Goal: Task Accomplishment & Management: Complete application form

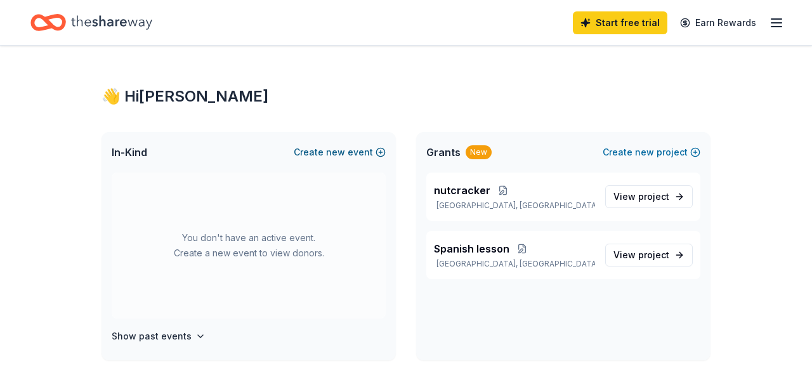
click at [355, 154] on button "Create new event" at bounding box center [340, 152] width 92 height 15
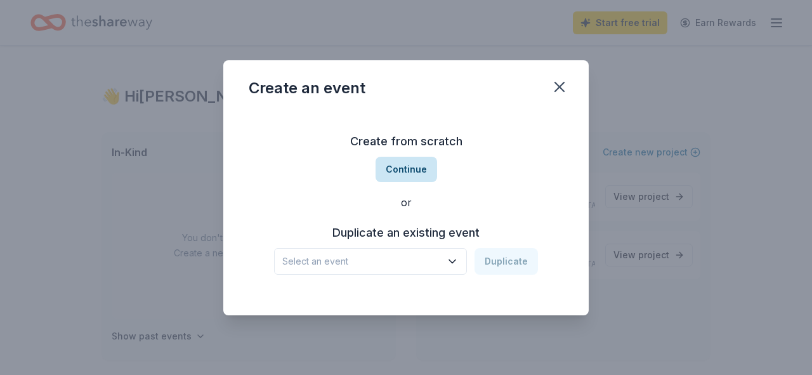
click at [431, 173] on button "Continue" at bounding box center [407, 169] width 62 height 25
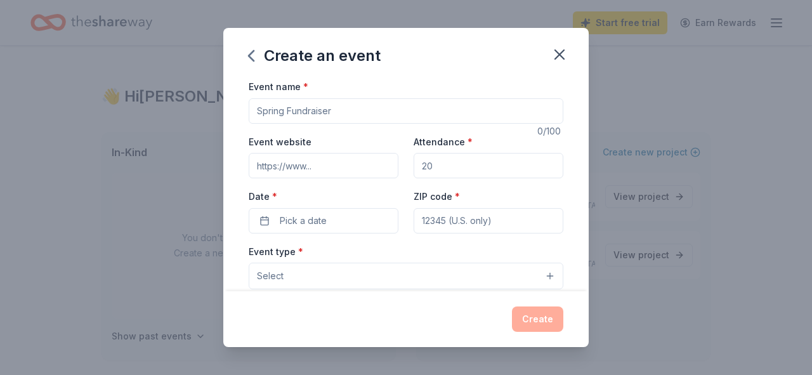
click at [359, 113] on input "Event name *" at bounding box center [406, 110] width 315 height 25
type input "G"
type input "Family Festival"
click at [353, 171] on input "Event website" at bounding box center [324, 165] width 150 height 25
click at [448, 168] on input "Attendance *" at bounding box center [489, 165] width 150 height 25
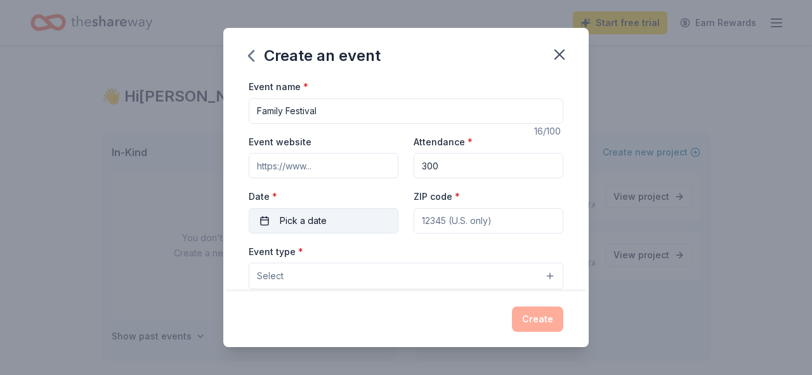
type input "300"
click at [356, 221] on button "Pick a date" at bounding box center [324, 220] width 150 height 25
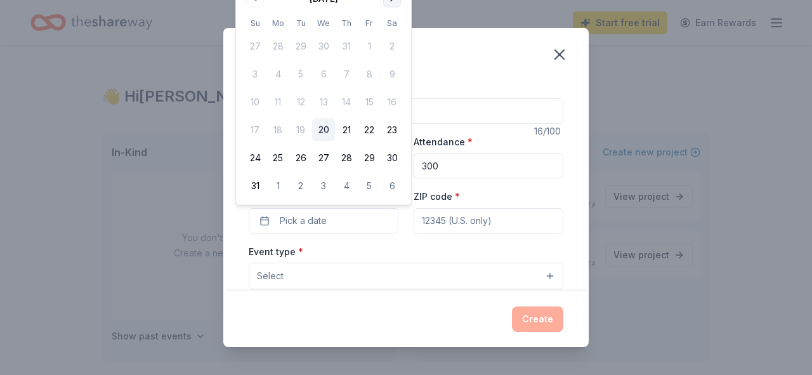
click at [393, 1] on div "Create an event Event name * Family Festival 16 /100 Event website Attendance *…" at bounding box center [406, 187] width 812 height 375
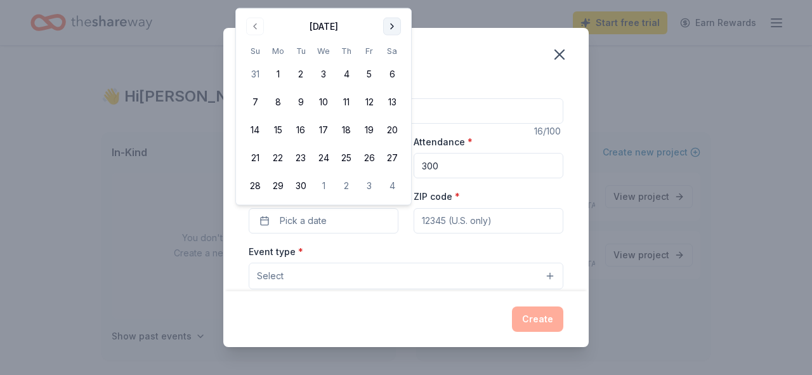
click at [393, 1] on div "Create an event Event name * Family Festival 16 /100 Event website Attendance *…" at bounding box center [406, 187] width 812 height 375
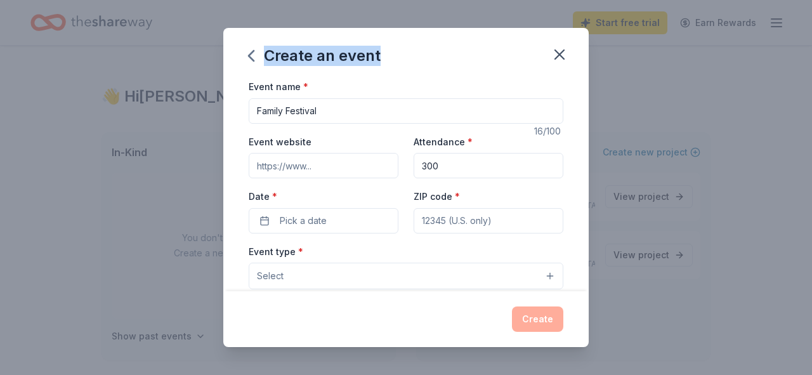
click at [393, 1] on div "Create an event Event name * Family Festival 16 /100 Event website Attendance *…" at bounding box center [406, 187] width 812 height 375
click at [365, 227] on button "Pick a date" at bounding box center [324, 220] width 150 height 25
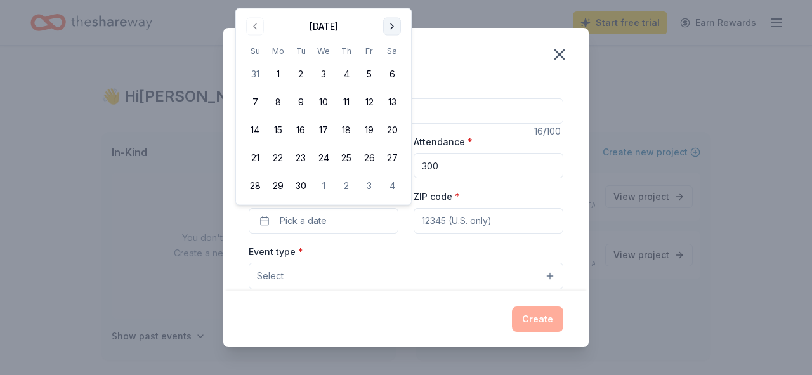
click at [393, 30] on button "Go to next month" at bounding box center [392, 27] width 18 height 18
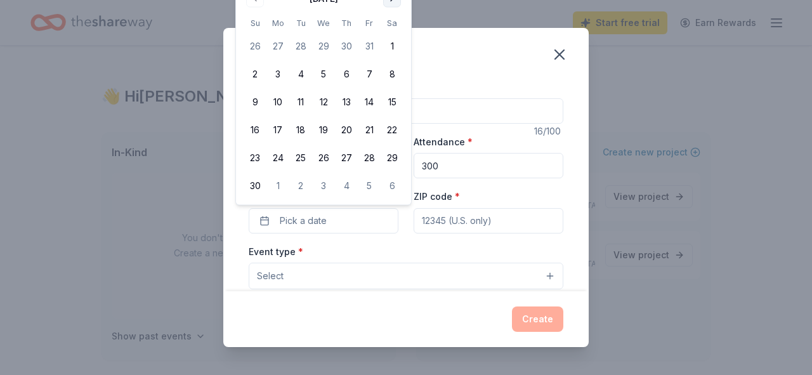
click at [393, 30] on tbody "26 27 28 29 30 31 1 2 3 4 5 6 7 8 9 10 11 12 13 14 15 16 17 18 19 20 21 22 23 2…" at bounding box center [324, 114] width 160 height 168
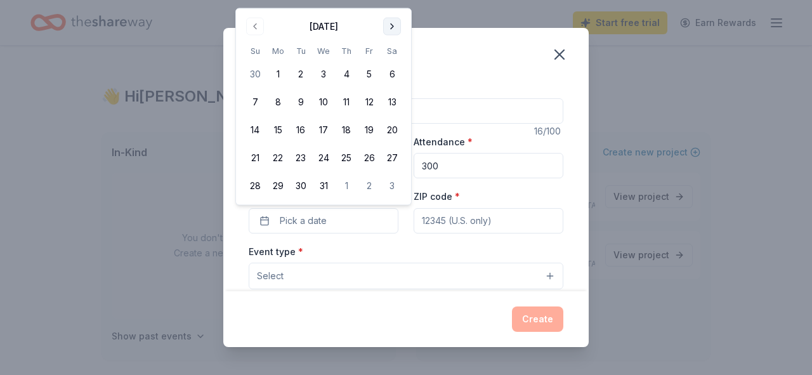
click at [391, 28] on button "Go to next month" at bounding box center [392, 27] width 18 height 18
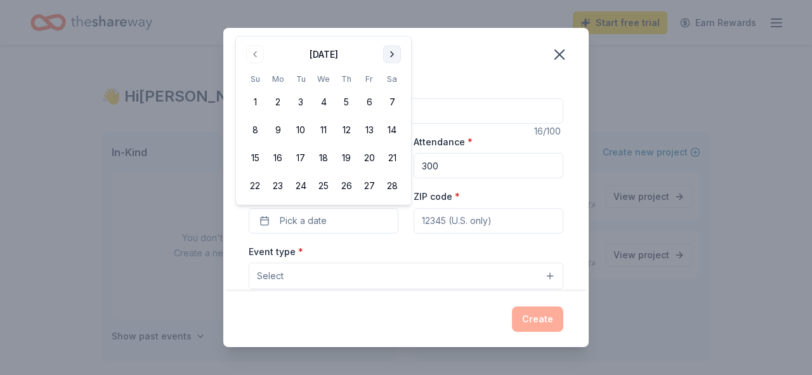
click at [391, 28] on div "Create an event" at bounding box center [405, 53] width 365 height 51
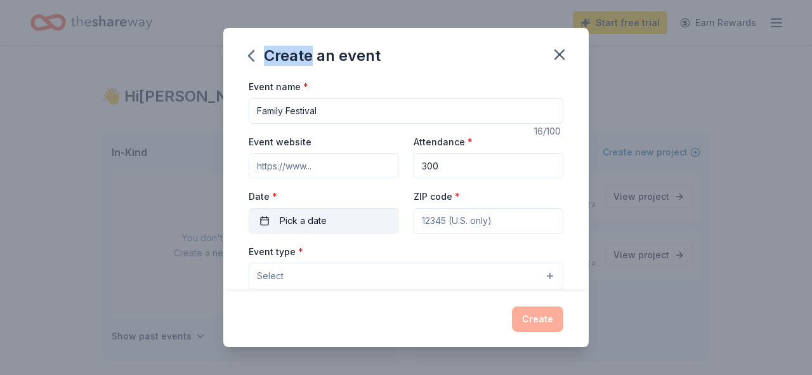
click at [352, 218] on button "Pick a date" at bounding box center [324, 220] width 150 height 25
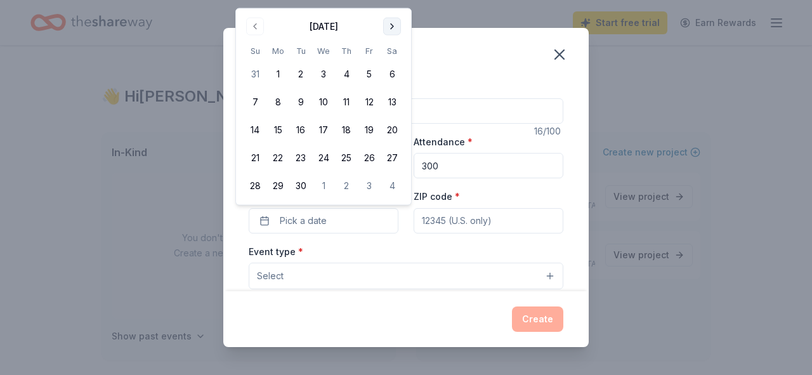
click at [392, 29] on button "Go to next month" at bounding box center [392, 27] width 18 height 18
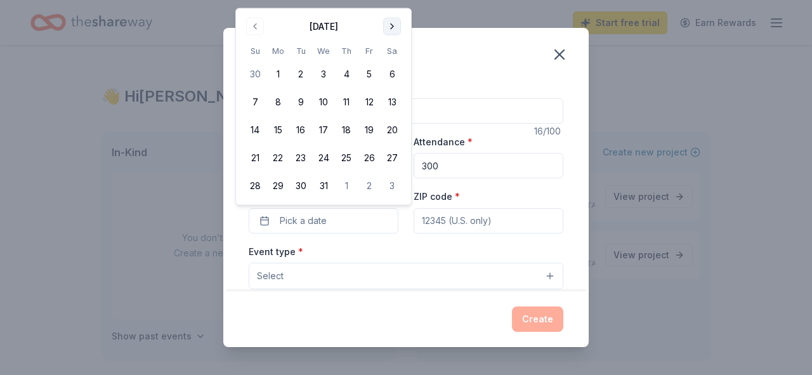
click at [391, 23] on button "Go to next month" at bounding box center [392, 27] width 18 height 18
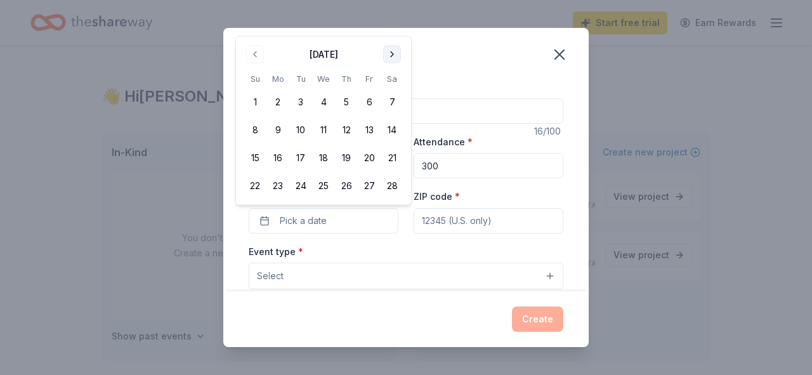
click at [397, 52] on button "Go to next month" at bounding box center [392, 55] width 18 height 18
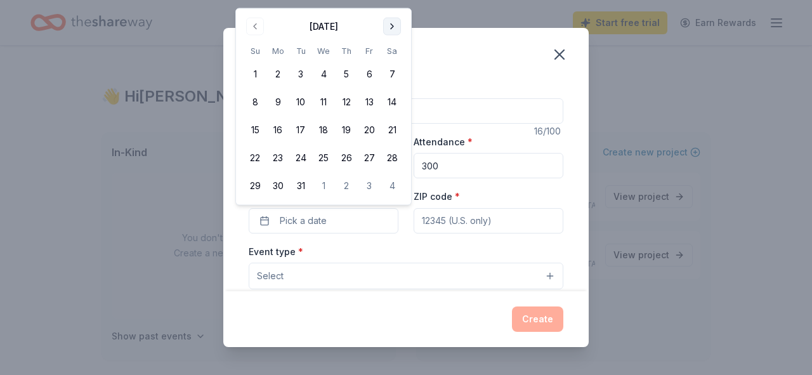
click at [390, 27] on button "Go to next month" at bounding box center [392, 27] width 18 height 18
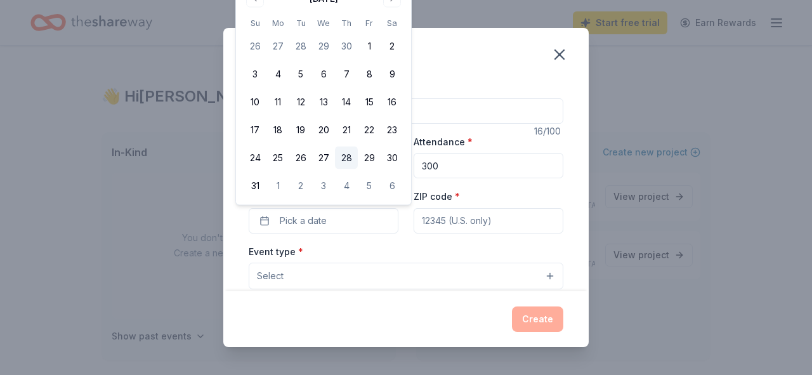
click at [346, 161] on button "28" at bounding box center [346, 158] width 23 height 23
click at [474, 222] on input "ZIP code *" at bounding box center [489, 220] width 150 height 25
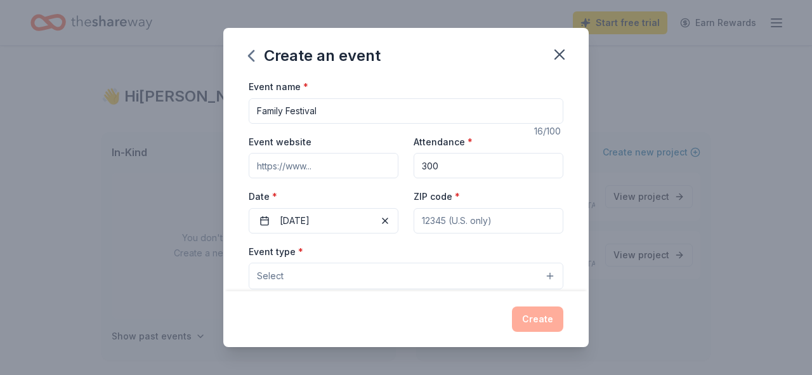
type input "06751"
type input "35 Long Horizon Road"
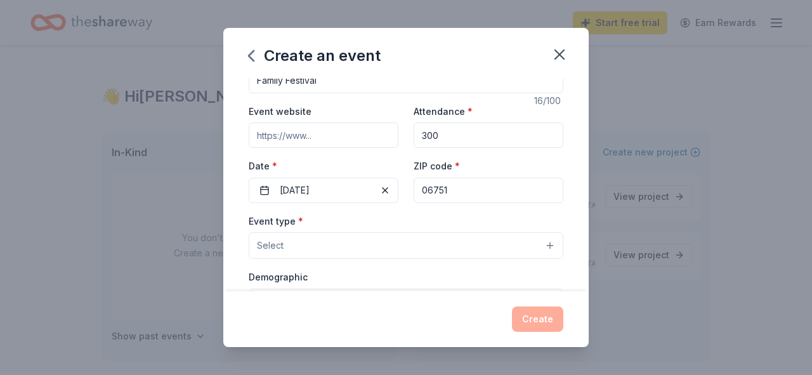
scroll to position [32, 0]
click at [414, 250] on button "Select" at bounding box center [406, 244] width 315 height 27
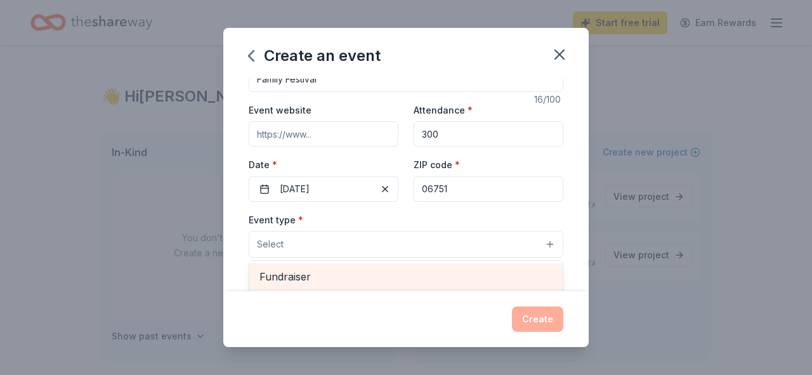
click at [308, 280] on span "Fundraiser" at bounding box center [406, 276] width 293 height 16
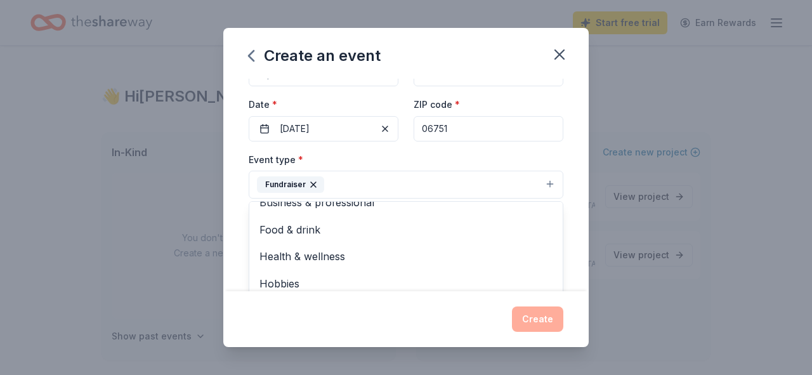
scroll to position [74, 0]
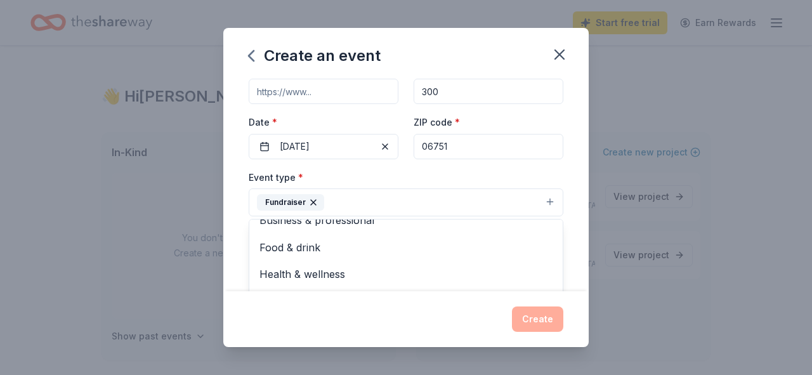
click at [378, 174] on div "Event type * Fundraiser Business & professional Food & drink Health & wellness …" at bounding box center [406, 193] width 315 height 48
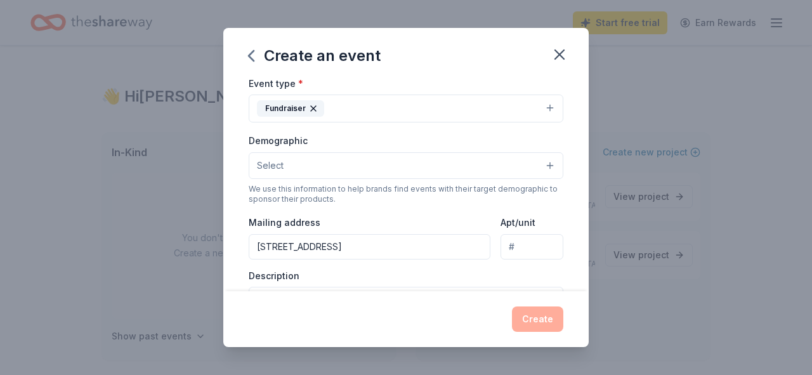
scroll to position [172, 0]
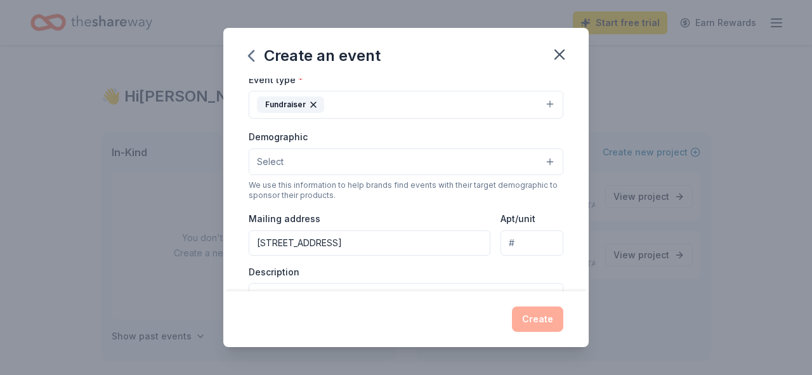
click at [378, 160] on button "Select" at bounding box center [406, 161] width 315 height 27
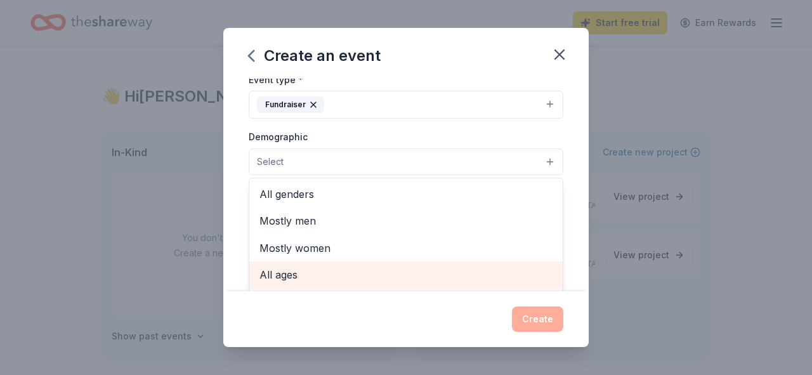
click at [289, 265] on div "All ages" at bounding box center [405, 274] width 313 height 27
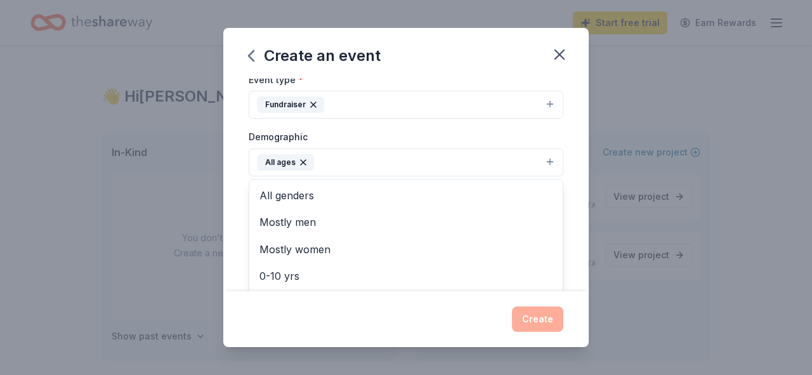
click at [187, 191] on div "Create an event Event name * Family Festival 16 /100 Event website Attendance *…" at bounding box center [406, 187] width 812 height 375
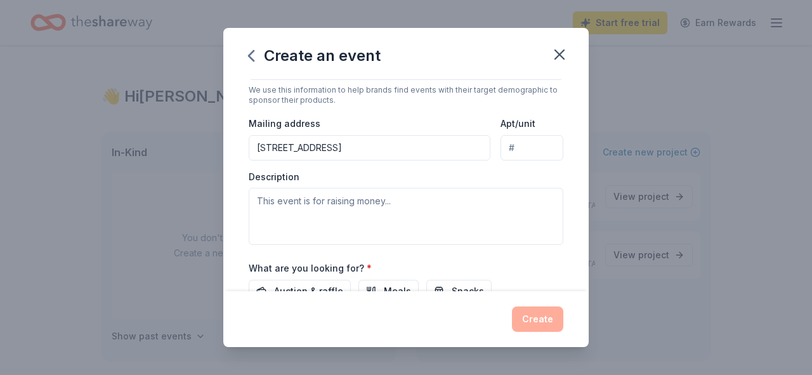
scroll to position [283, 0]
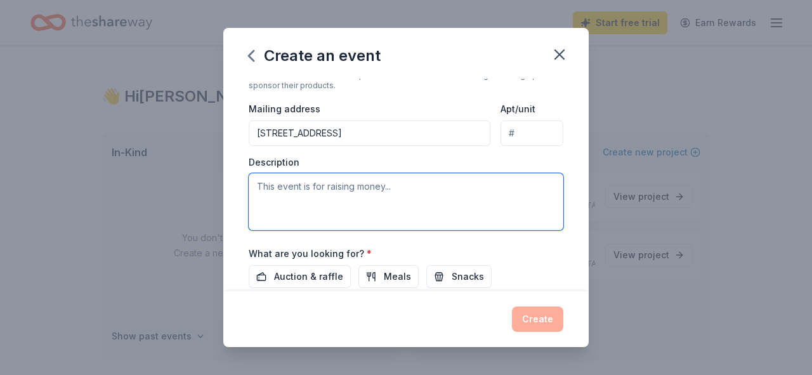
click at [353, 197] on textarea at bounding box center [406, 201] width 315 height 57
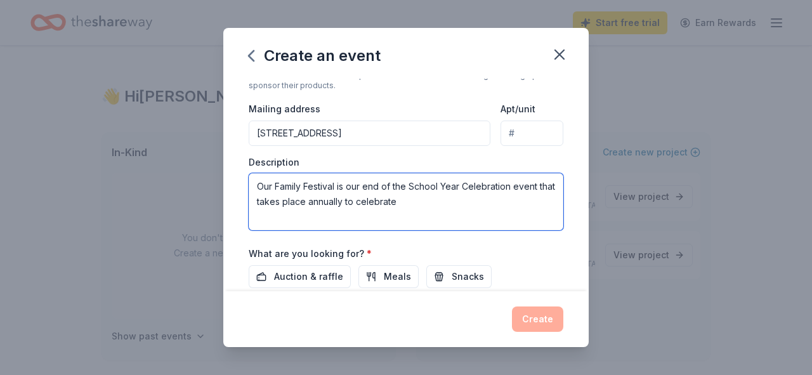
click at [505, 189] on textarea "Our Family Festival is our end of the School Year Celebration event that takes …" at bounding box center [406, 201] width 315 height 57
click at [513, 188] on textarea "Our Family Festival is our end of the School Year Celebration event that takes …" at bounding box center [406, 201] width 315 height 57
click at [519, 189] on textarea "Our Family Festival is an annual event that takes place annually to celebrate" at bounding box center [406, 201] width 315 height 57
click at [482, 185] on textarea "Our Family Festival is an annual event to celebrate" at bounding box center [406, 201] width 315 height 57
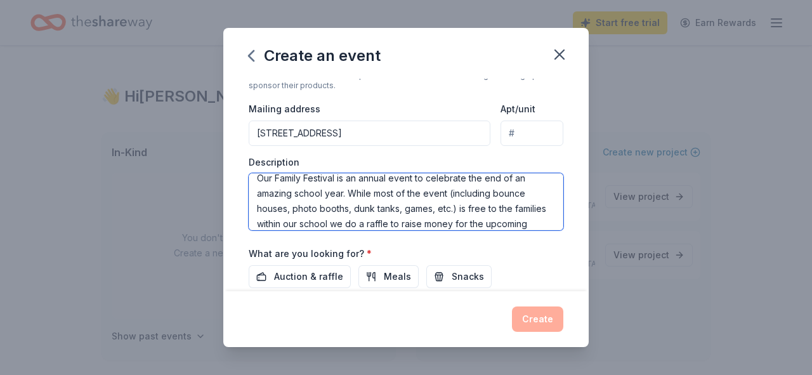
scroll to position [23, 0]
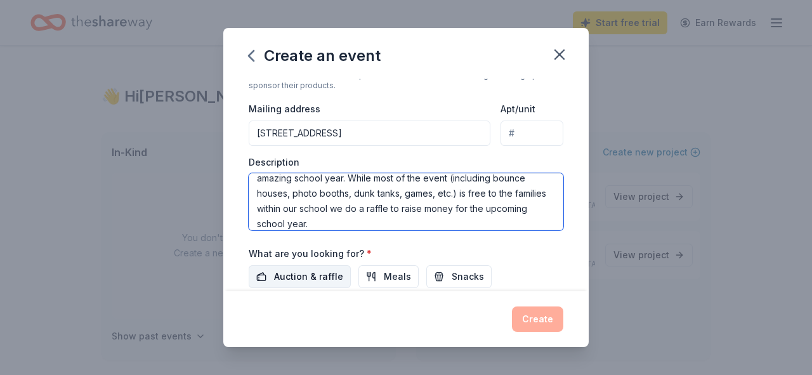
type textarea "Our Family Festival is an annual event to celebrate the end of an amazing schoo…"
click at [313, 272] on span "Auction & raffle" at bounding box center [308, 276] width 69 height 15
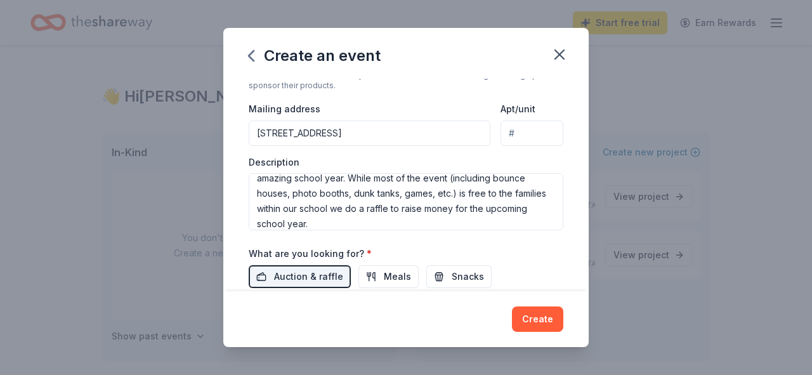
click at [439, 248] on div "What are you looking for? * Auction & raffle Meals Snacks Desserts Alcohol Beve…" at bounding box center [406, 281] width 315 height 70
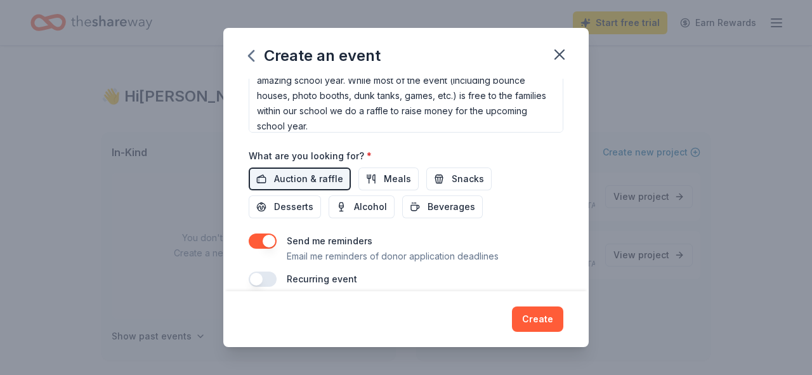
scroll to position [396, 0]
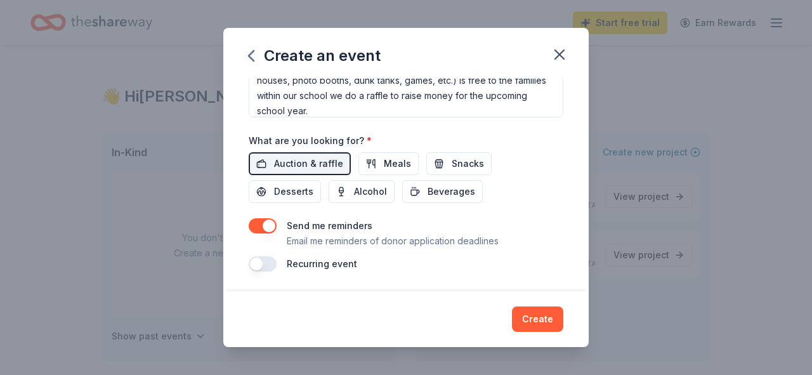
click at [273, 265] on button "button" at bounding box center [263, 263] width 28 height 15
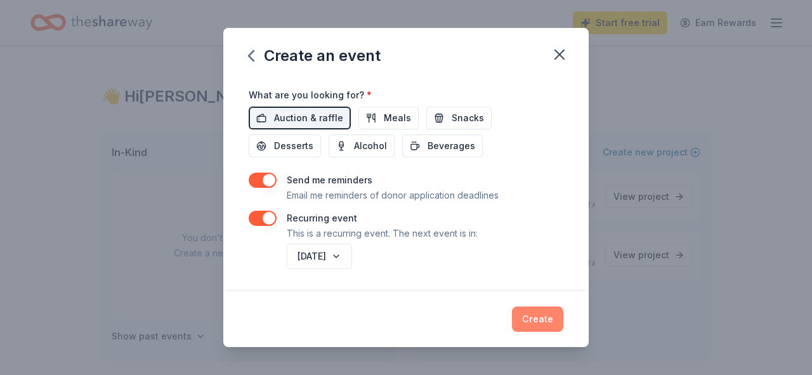
click at [530, 319] on button "Create" at bounding box center [537, 318] width 51 height 25
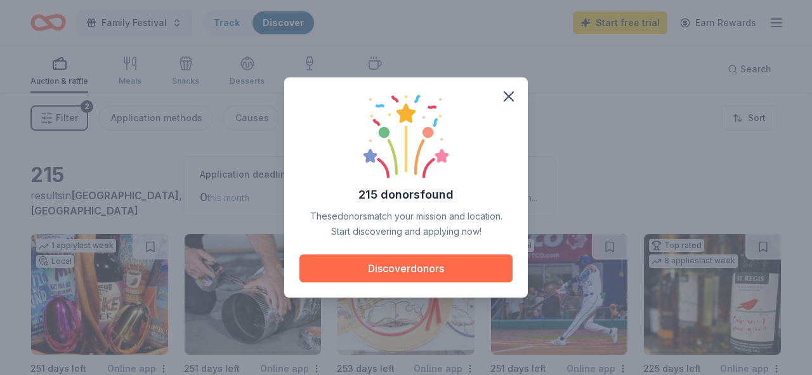
click at [425, 272] on button "Discover donors" at bounding box center [406, 268] width 213 height 28
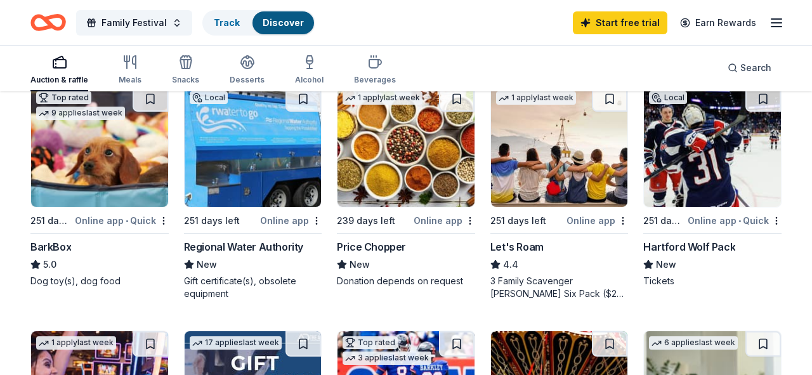
scroll to position [393, 0]
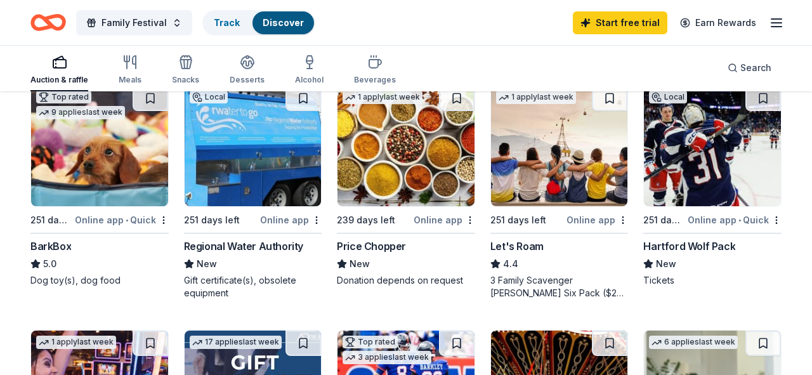
click at [712, 246] on div "Hartford Wolf Pack" at bounding box center [689, 246] width 92 height 15
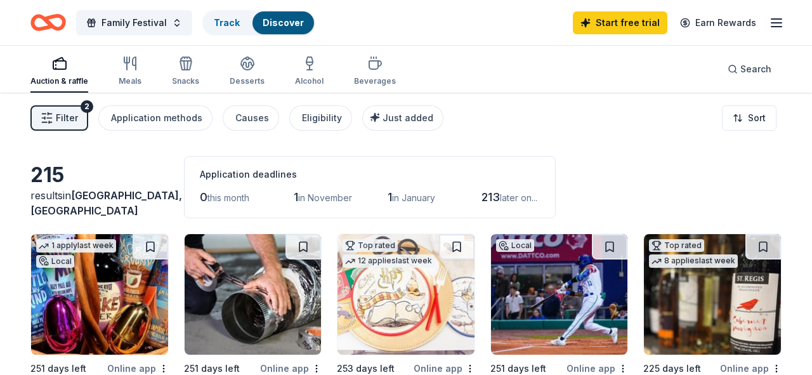
click at [56, 18] on icon "Home" at bounding box center [48, 23] width 36 height 30
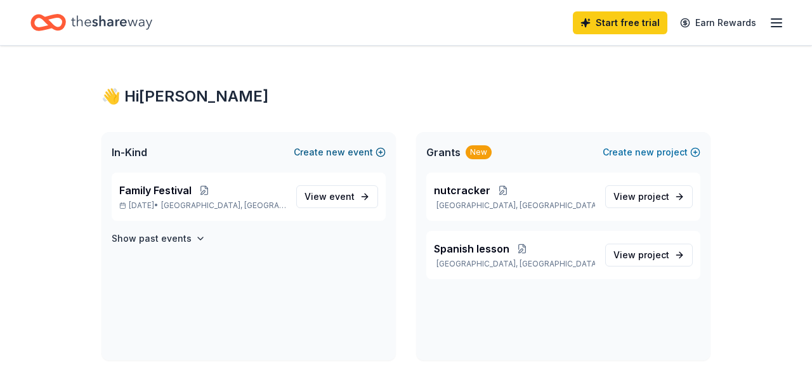
click at [338, 151] on span "new" at bounding box center [335, 152] width 19 height 15
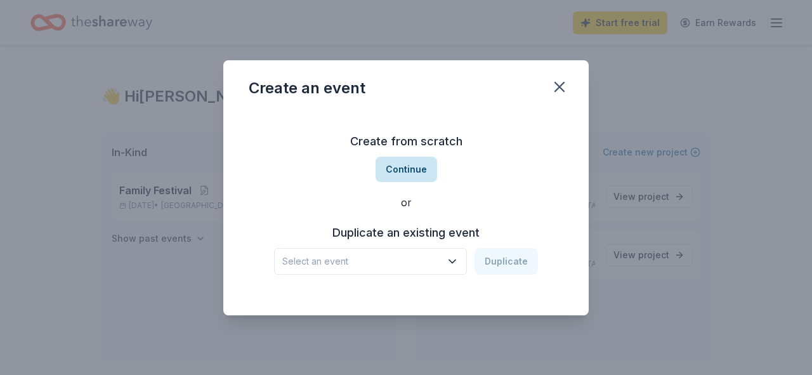
click at [402, 170] on button "Continue" at bounding box center [407, 169] width 62 height 25
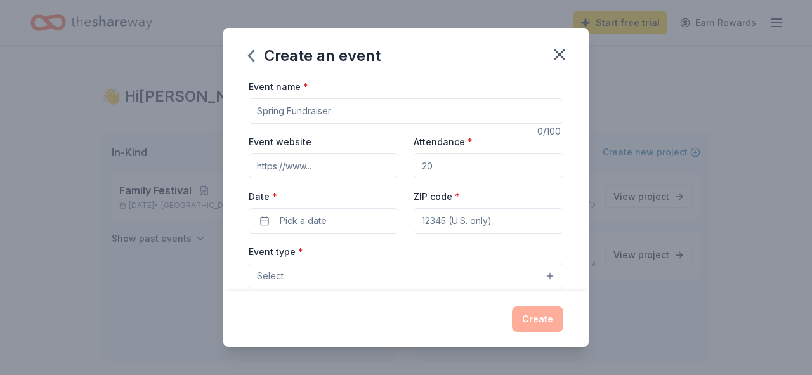
click at [338, 114] on input "Event name *" at bounding box center [406, 110] width 315 height 25
type input "winter raffle"
click at [445, 169] on input "Attendance *" at bounding box center [489, 165] width 150 height 25
type input "200"
click at [364, 218] on button "Pick a date" at bounding box center [324, 220] width 150 height 25
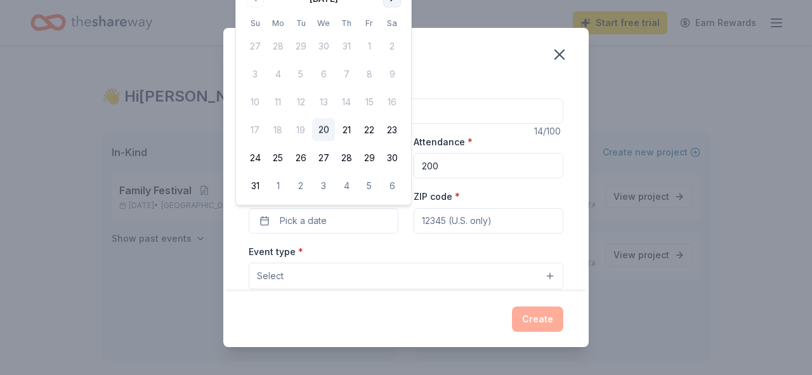
click at [392, 3] on div "Create an event Event name * winter raffle 14 /100 Event website Attendance * 2…" at bounding box center [406, 187] width 812 height 375
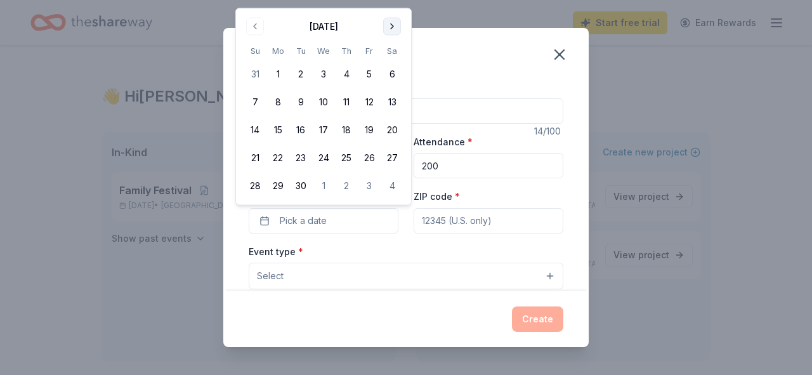
click at [392, 3] on div "Create an event Event name * winter raffle 14 /100 Event website Attendance * 2…" at bounding box center [406, 187] width 812 height 375
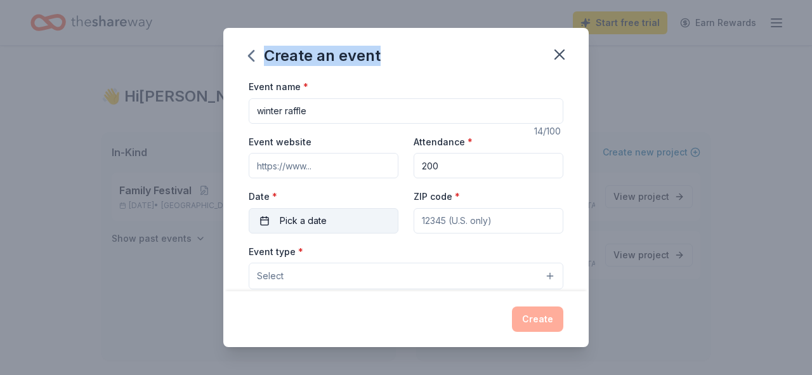
click at [352, 224] on button "Pick a date" at bounding box center [324, 220] width 150 height 25
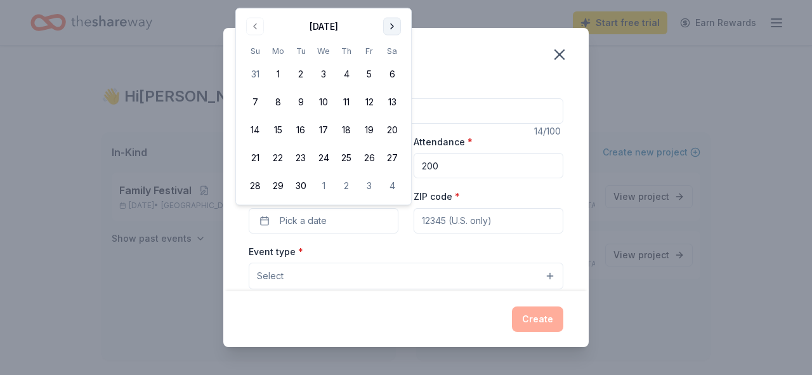
click at [391, 27] on button "Go to next month" at bounding box center [392, 27] width 18 height 18
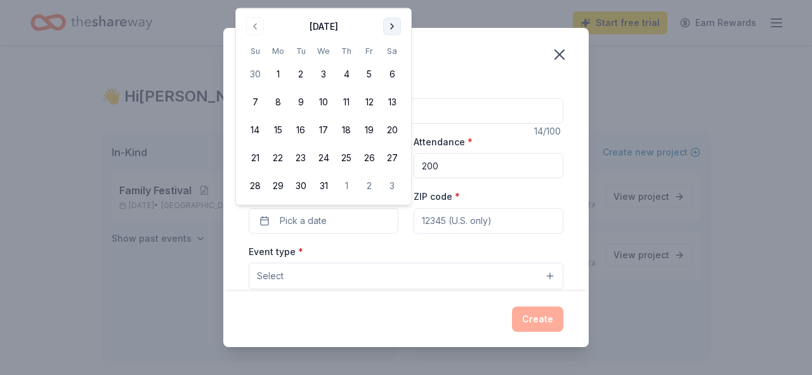
click at [393, 30] on button "Go to next month" at bounding box center [392, 27] width 18 height 18
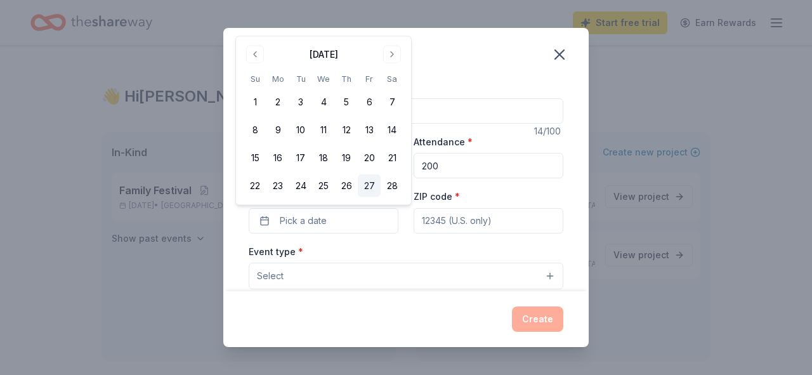
click at [367, 183] on button "27" at bounding box center [369, 186] width 23 height 23
click at [469, 225] on input "ZIP code *" at bounding box center [489, 220] width 150 height 25
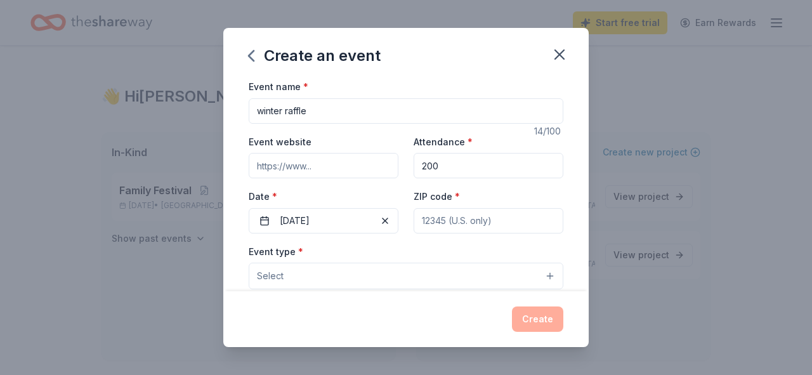
type input "06751"
type input "35 Long Horizon Road"
click at [440, 275] on button "Select" at bounding box center [406, 276] width 315 height 27
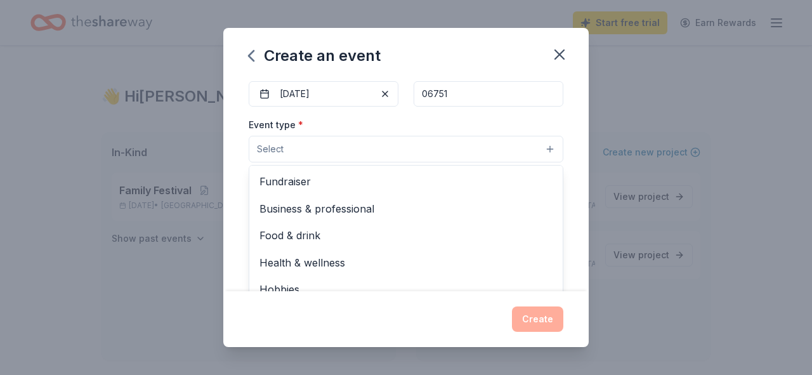
scroll to position [131, 0]
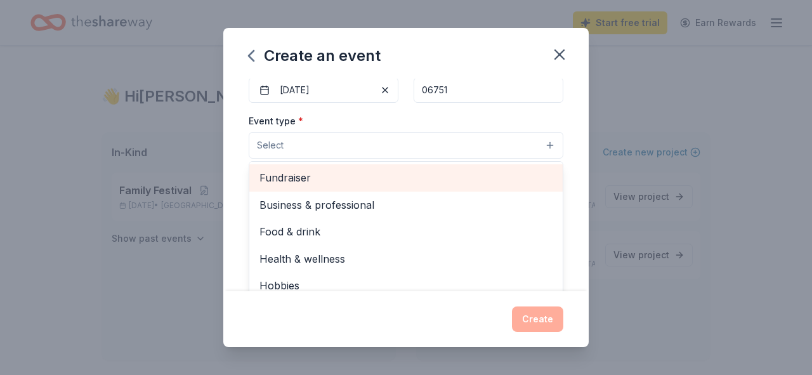
click at [291, 172] on span "Fundraiser" at bounding box center [406, 177] width 293 height 16
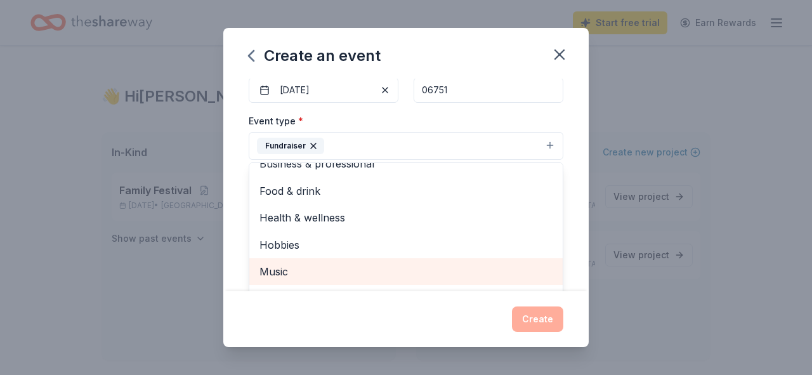
scroll to position [0, 0]
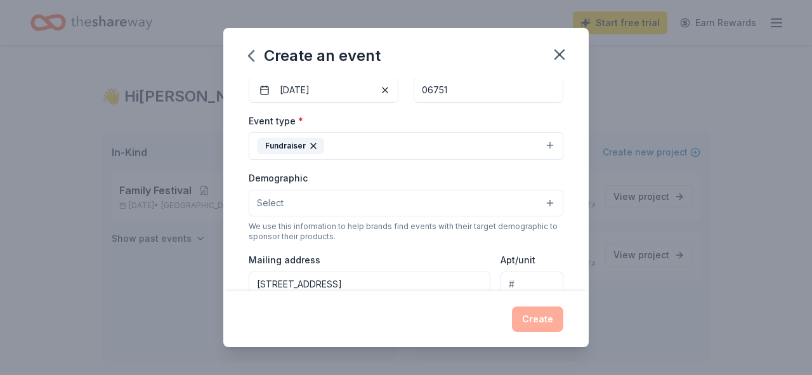
click at [365, 147] on button "Fundraiser" at bounding box center [406, 146] width 315 height 28
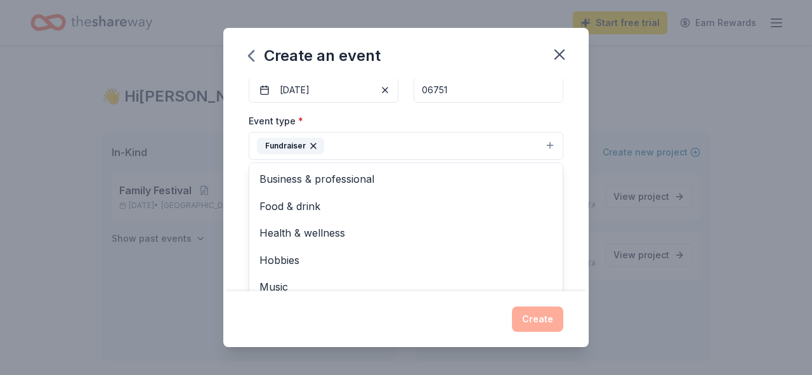
click at [366, 152] on button "Fundraiser" at bounding box center [406, 146] width 315 height 28
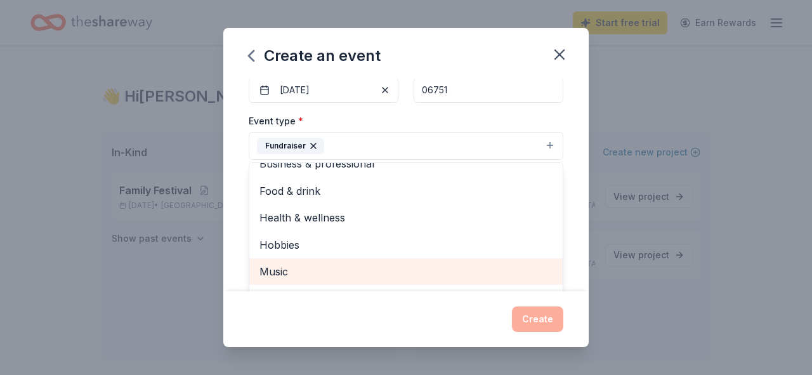
scroll to position [151, 0]
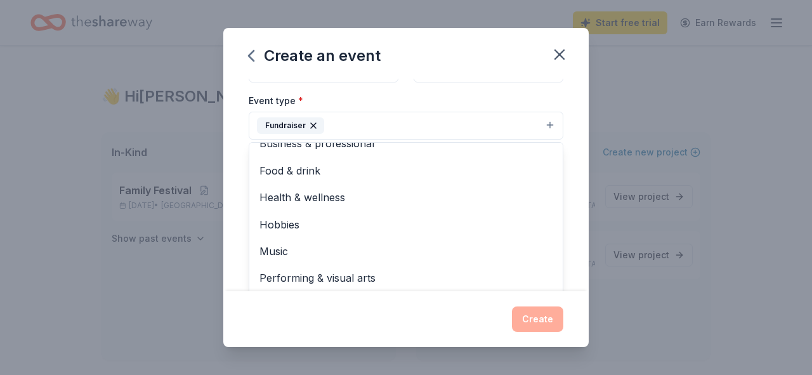
click at [241, 192] on div "Event name * winter raffle 14 /100 Event website Attendance * 200 Date * 02/27/…" at bounding box center [405, 185] width 365 height 213
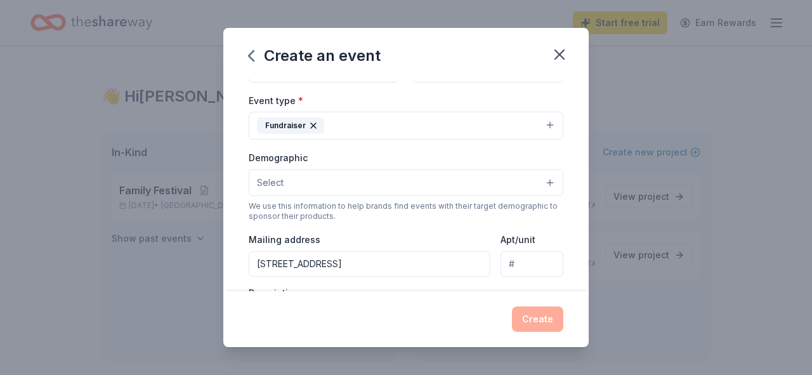
click at [308, 181] on button "Select" at bounding box center [406, 182] width 315 height 27
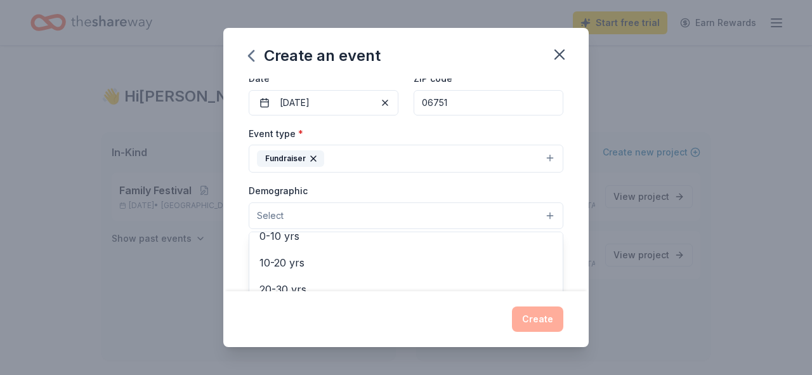
scroll to position [119, 0]
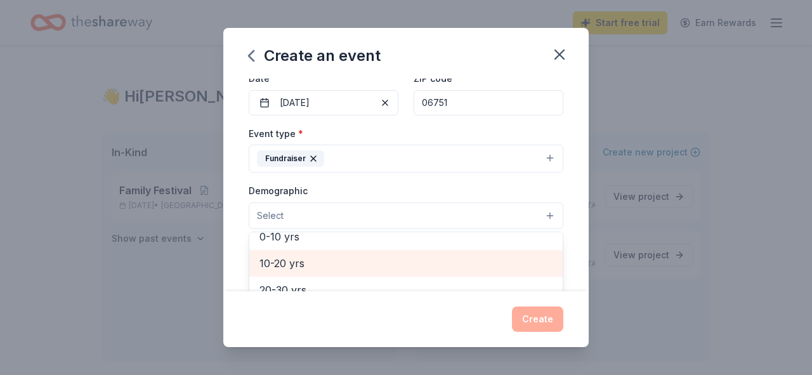
click at [289, 267] on span "10-20 yrs" at bounding box center [406, 263] width 293 height 16
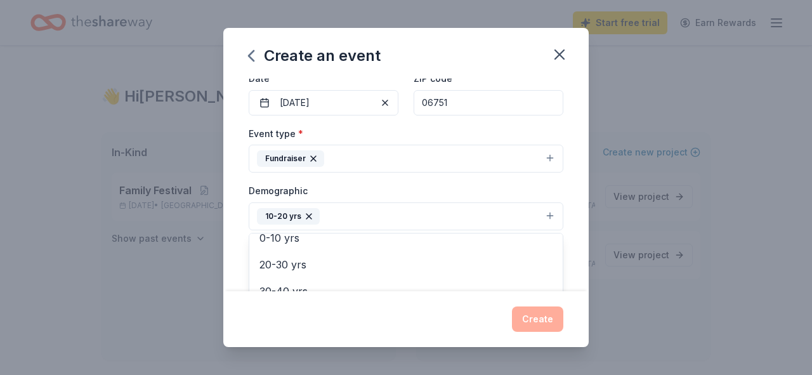
click at [381, 187] on div "Demographic 10-20 yrs All genders Mostly men Mostly women All ages 0-10 yrs 20-…" at bounding box center [406, 207] width 315 height 48
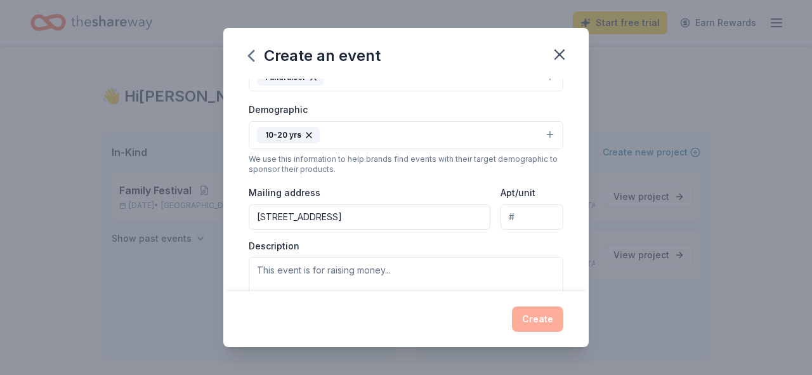
scroll to position [228, 0]
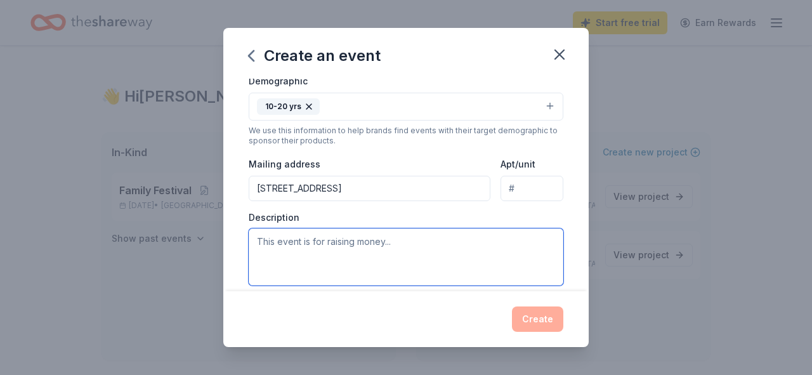
click at [340, 245] on textarea at bounding box center [406, 256] width 315 height 57
type textarea "w"
type textarea "W"
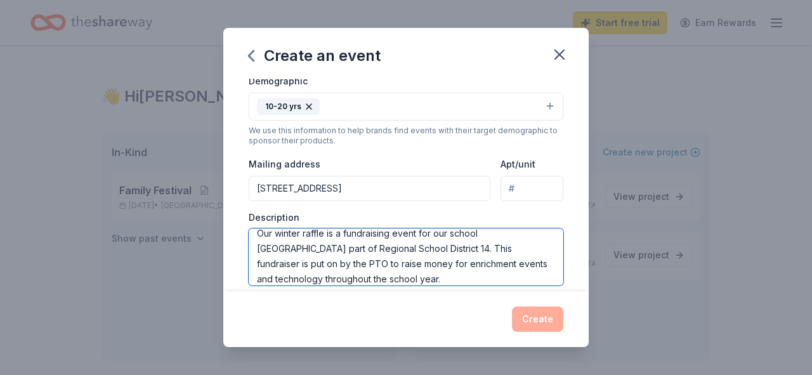
scroll to position [23, 0]
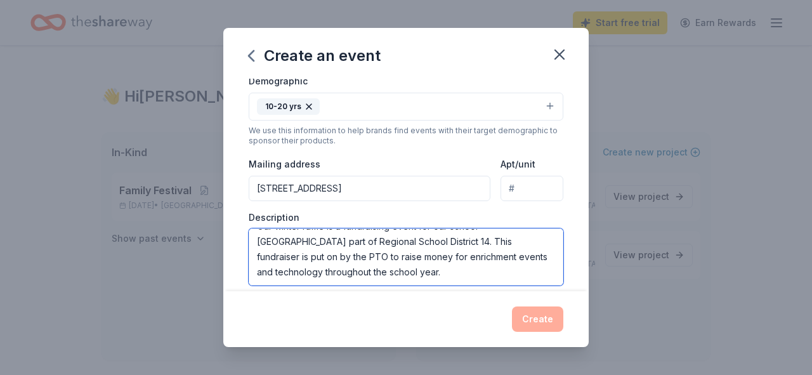
type textarea "Our winter raffle is a fundraising event for our school [GEOGRAPHIC_DATA] part …"
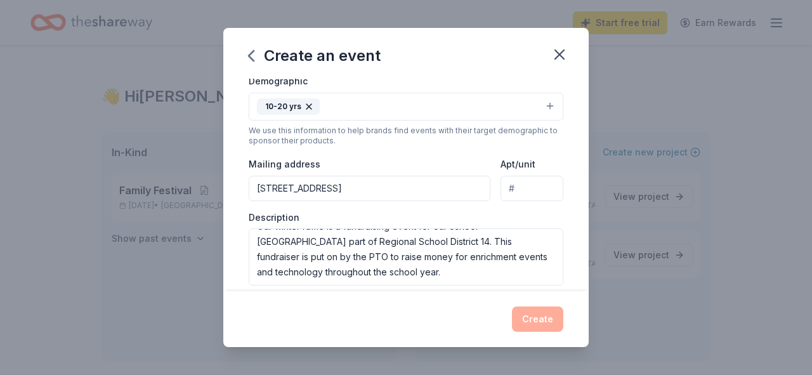
click at [440, 208] on div "Event type * Fundraiser Demographic 10-20 yrs We use this information to help b…" at bounding box center [406, 151] width 315 height 270
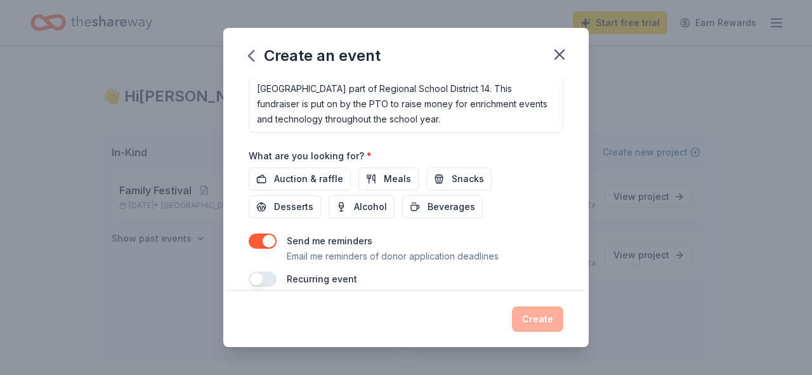
scroll to position [388, 0]
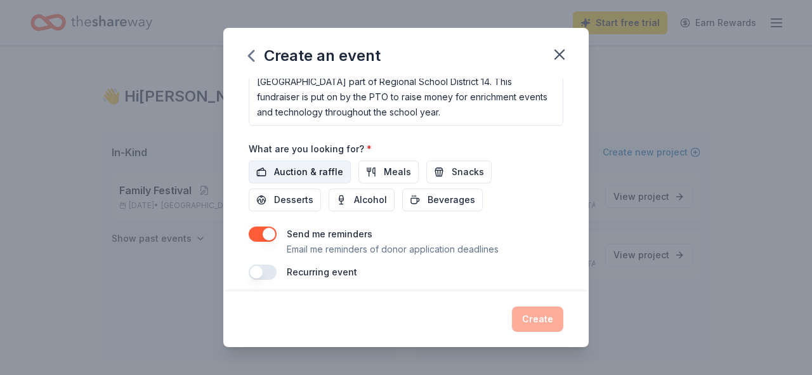
click at [305, 173] on span "Auction & raffle" at bounding box center [308, 171] width 69 height 15
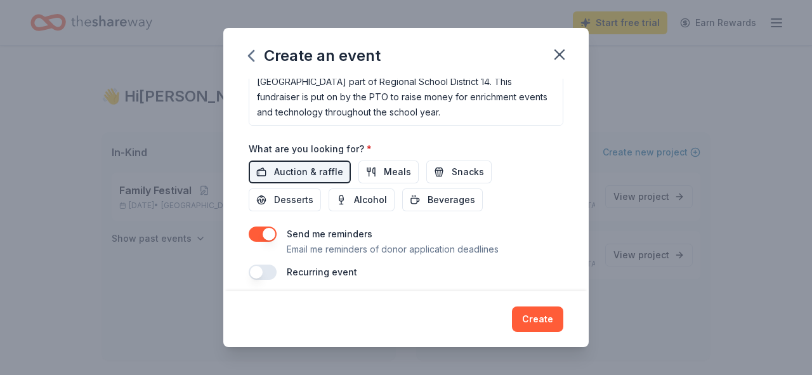
scroll to position [396, 0]
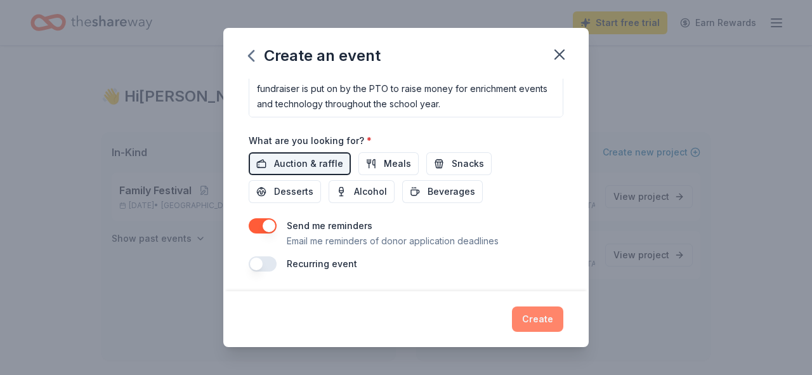
click at [531, 319] on button "Create" at bounding box center [537, 318] width 51 height 25
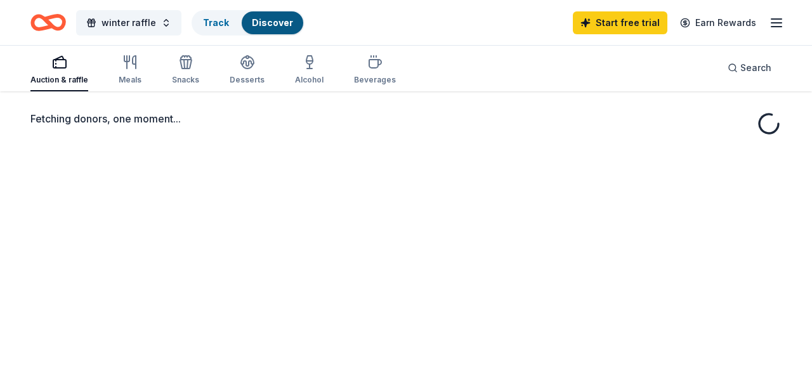
scroll to position [20, 0]
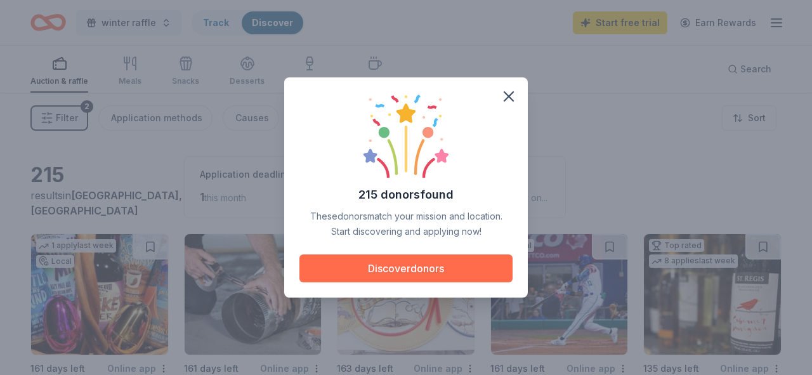
click at [431, 270] on button "Discover donors" at bounding box center [406, 268] width 213 height 28
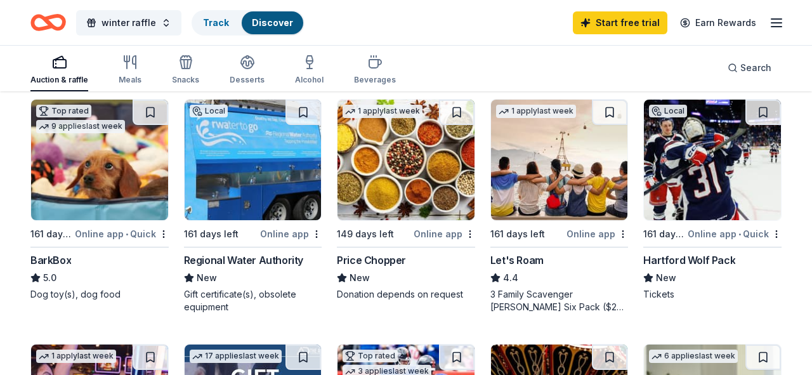
scroll to position [383, 0]
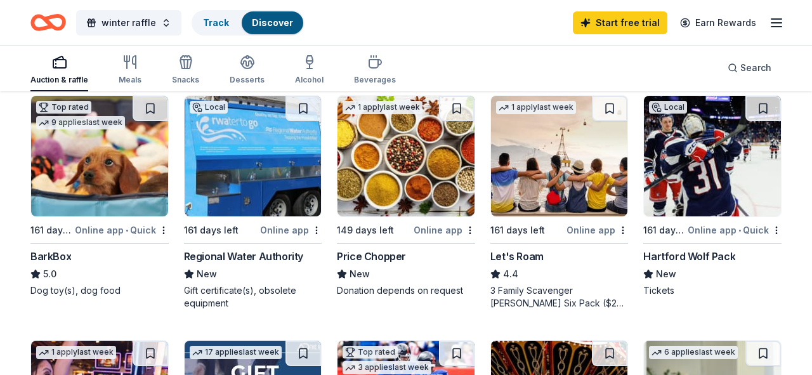
click at [698, 178] on img at bounding box center [712, 156] width 137 height 121
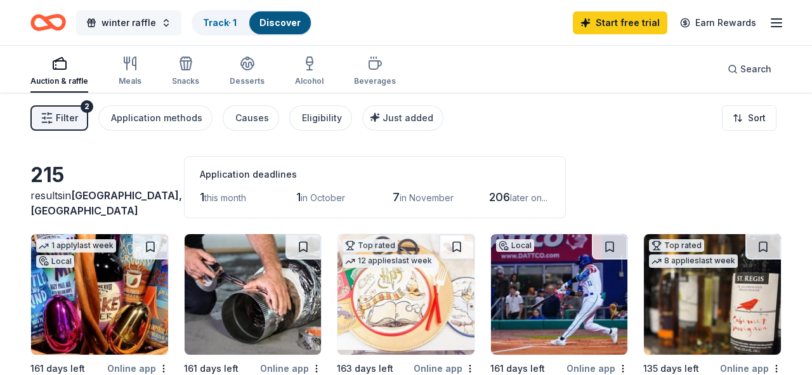
click at [164, 20] on button "winter raffle" at bounding box center [128, 22] width 105 height 25
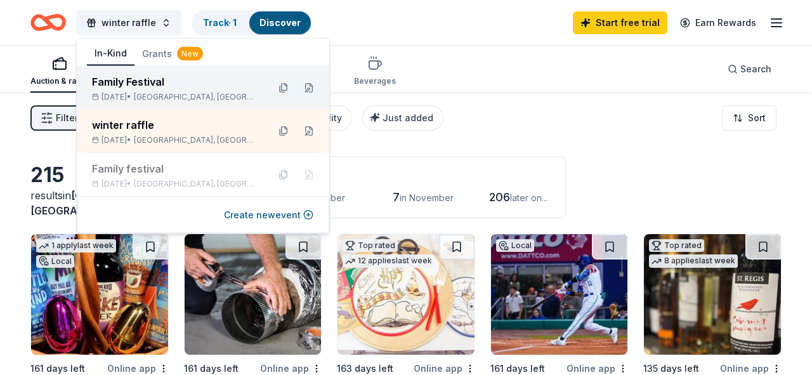
click at [141, 83] on div "Family Festival" at bounding box center [175, 81] width 166 height 15
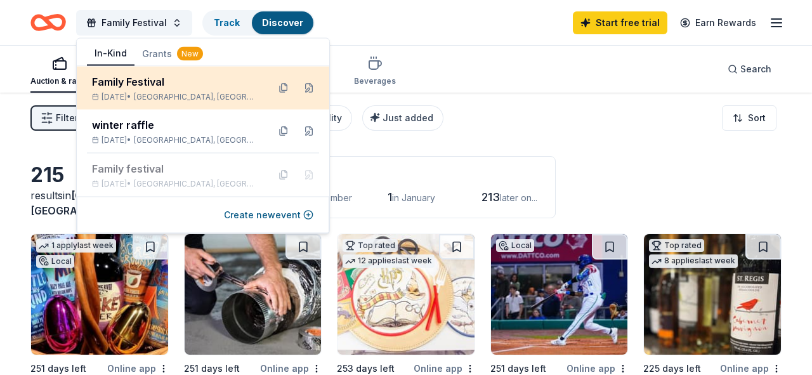
click at [143, 82] on div "Family Festival" at bounding box center [175, 81] width 166 height 15
click at [147, 83] on div "Family Festival" at bounding box center [175, 81] width 166 height 15
click at [188, 96] on span "Bethlehem, CT" at bounding box center [196, 97] width 124 height 10
click at [134, 81] on div "Family Festival" at bounding box center [175, 81] width 166 height 15
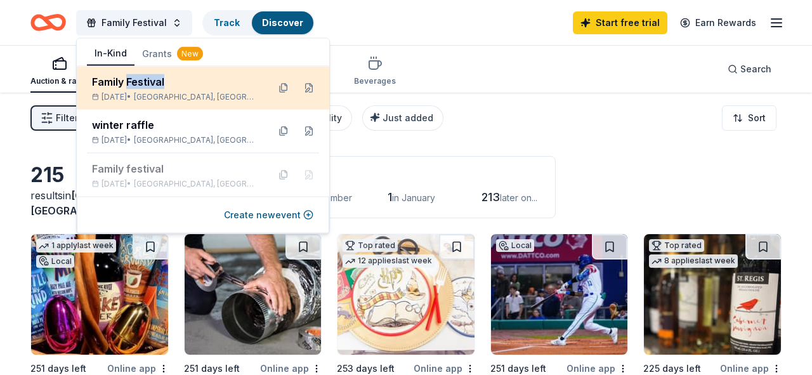
click at [134, 81] on div "Family Festival" at bounding box center [175, 81] width 166 height 15
click at [102, 82] on div "Family Festival" at bounding box center [175, 81] width 166 height 15
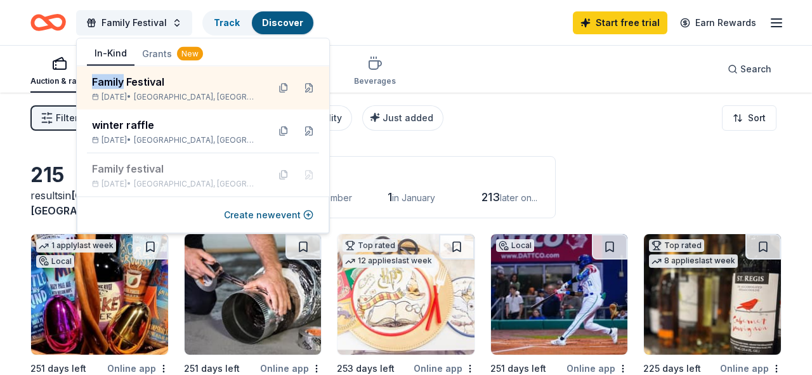
click at [109, 65] on button "In-Kind" at bounding box center [111, 54] width 48 height 24
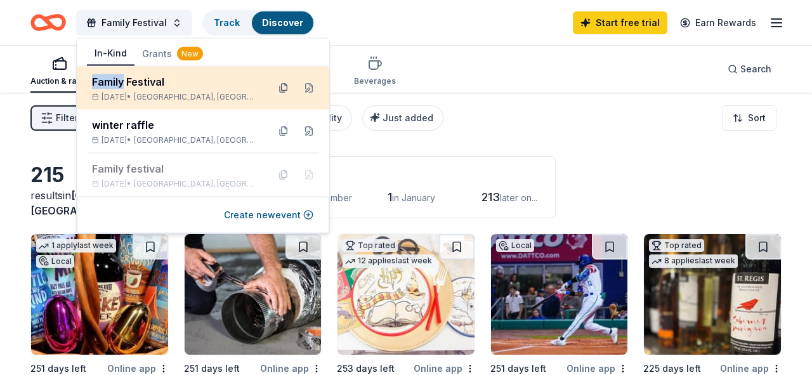
click at [282, 87] on button at bounding box center [283, 88] width 20 height 20
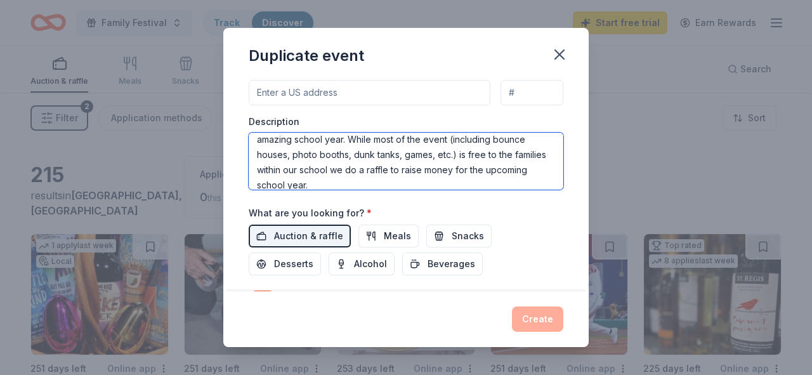
scroll to position [30, 0]
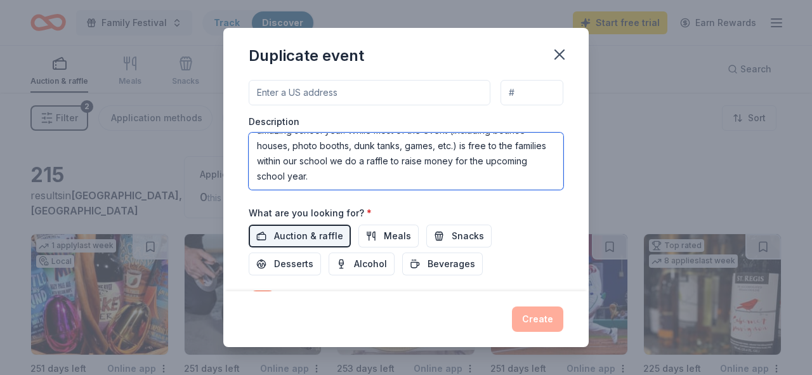
drag, startPoint x: 256, startPoint y: 144, endPoint x: 539, endPoint y: 195, distance: 287.5
click at [539, 195] on div "Event name * Family Festival 16 /100 Event website Attendance * 300 Date * Pick…" at bounding box center [406, 49] width 315 height 589
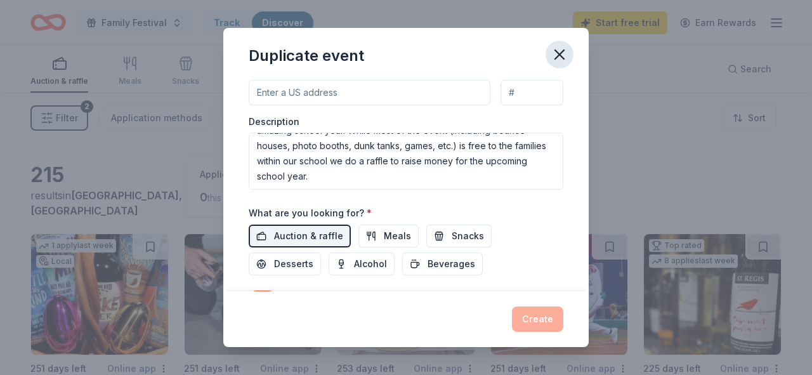
click at [561, 60] on icon "button" at bounding box center [560, 55] width 18 height 18
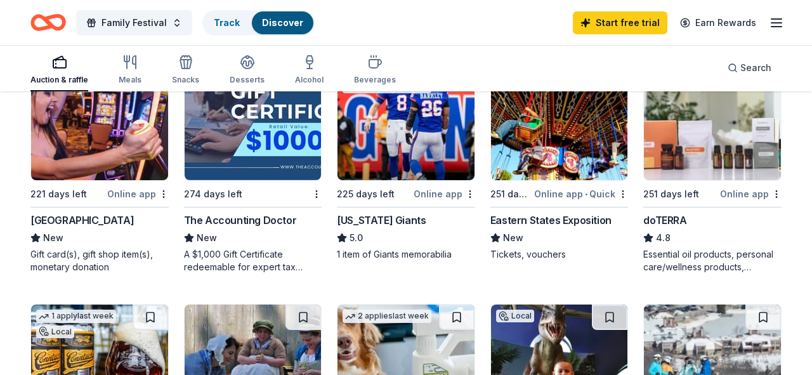
scroll to position [666, 0]
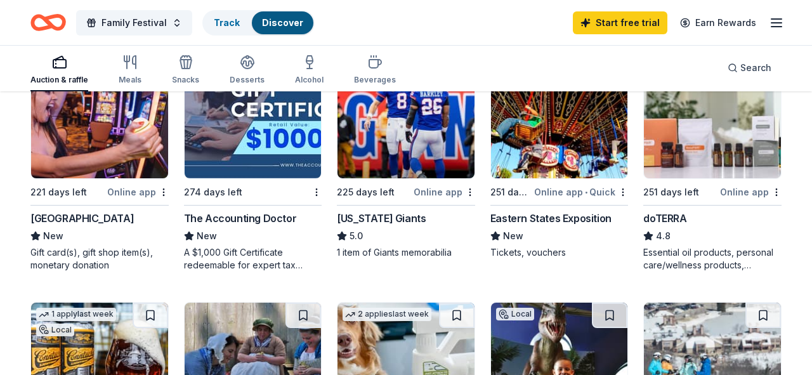
click at [430, 191] on div "Online app" at bounding box center [445, 192] width 62 height 16
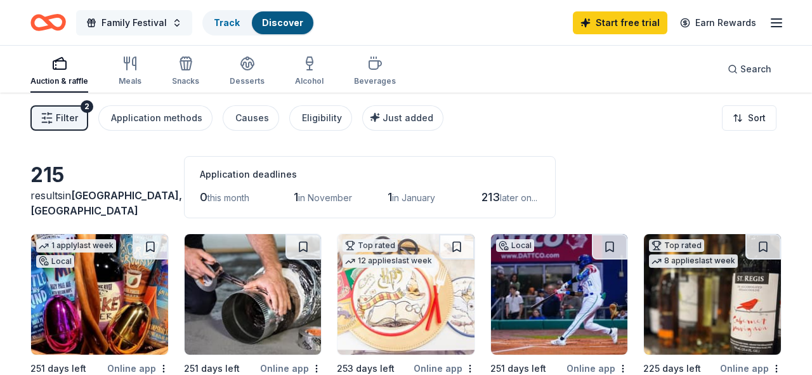
click at [133, 27] on span "Family Festival" at bounding box center [134, 22] width 65 height 15
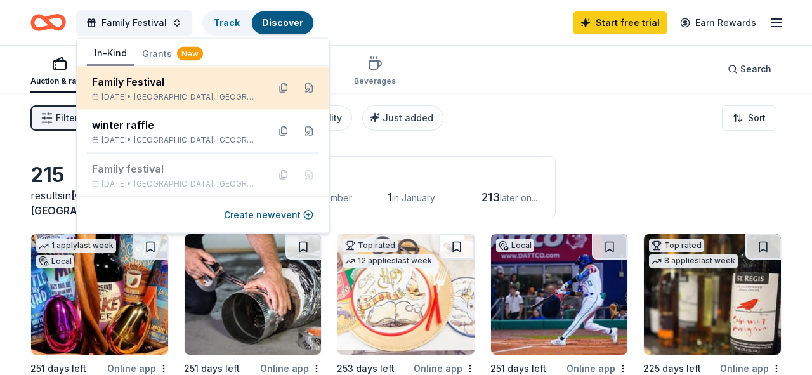
click at [136, 80] on div "Family Festival" at bounding box center [175, 81] width 166 height 15
click at [279, 85] on button at bounding box center [283, 88] width 20 height 20
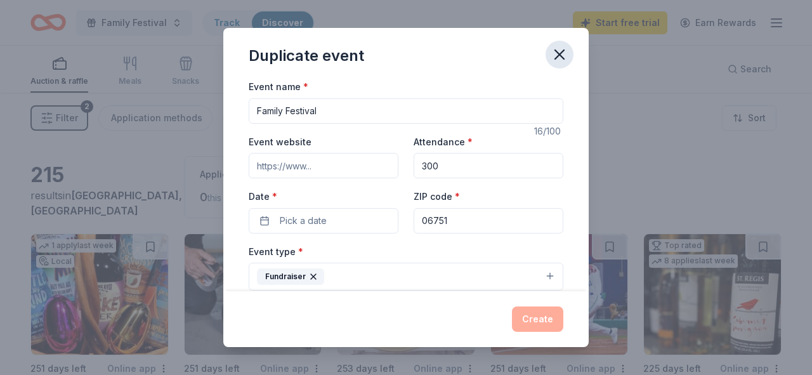
click at [560, 53] on icon "button" at bounding box center [560, 55] width 18 height 18
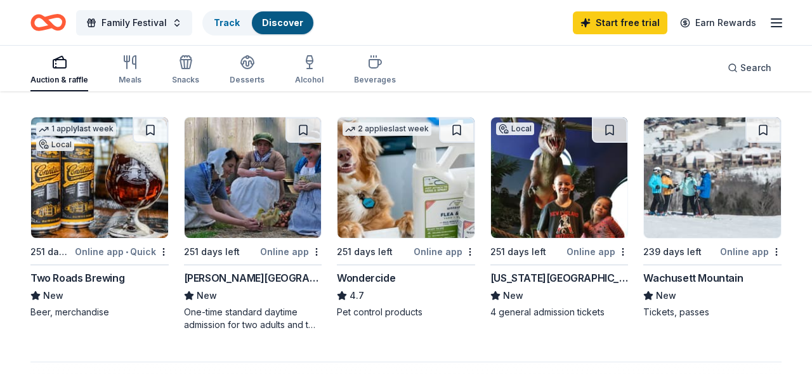
scroll to position [819, 0]
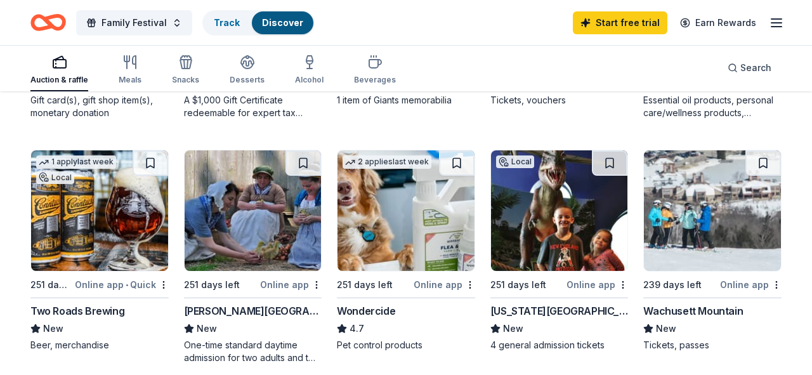
click at [694, 309] on div "Wachusett Mountain" at bounding box center [693, 310] width 100 height 15
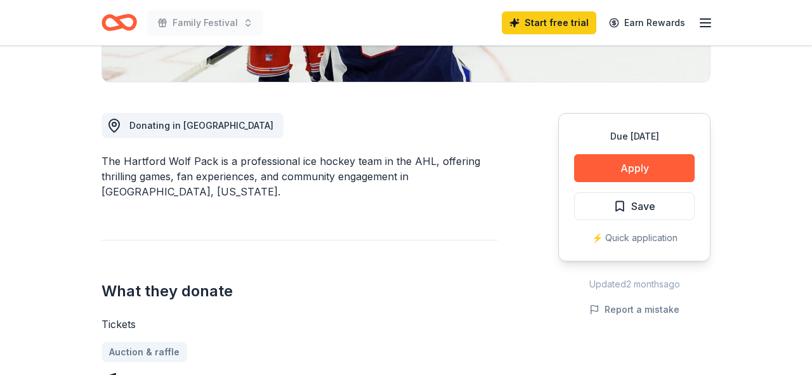
scroll to position [300, 0]
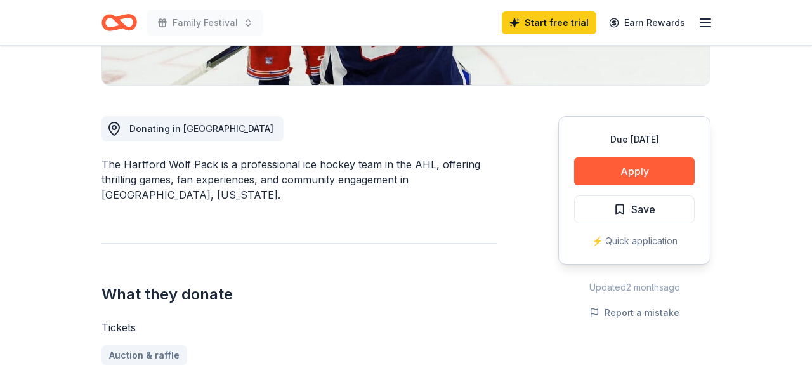
click at [632, 173] on button "Apply" at bounding box center [634, 171] width 121 height 28
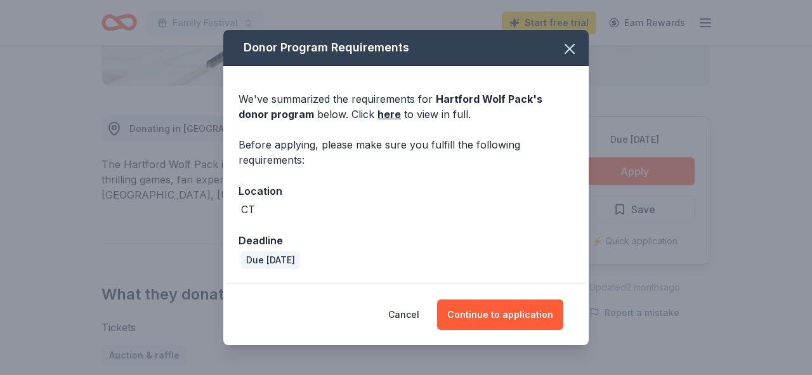
click at [500, 318] on button "Continue to application" at bounding box center [500, 315] width 126 height 30
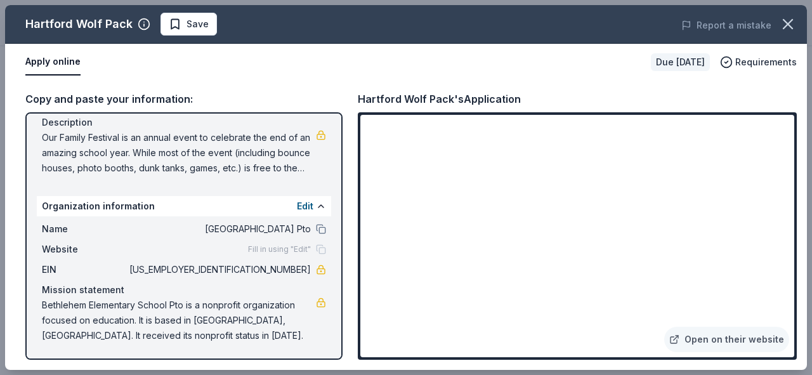
scroll to position [0, 0]
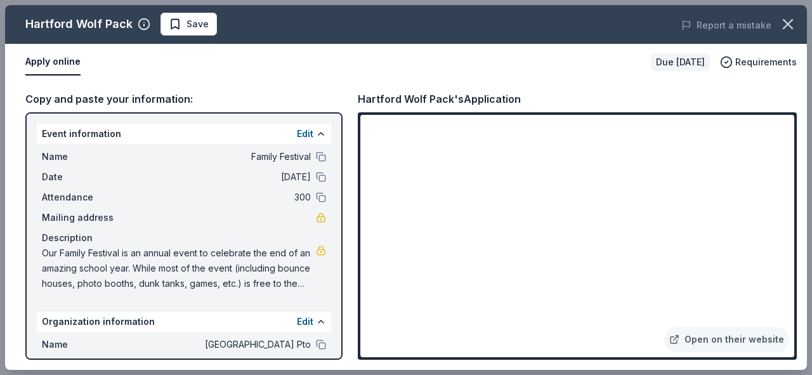
click at [785, 25] on icon "button" at bounding box center [788, 24] width 18 height 18
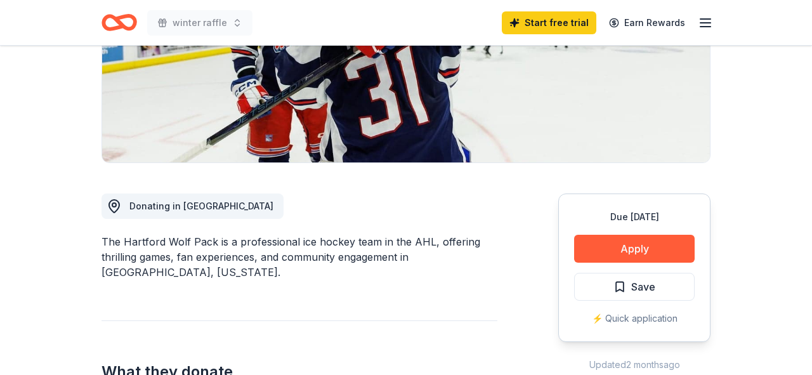
scroll to position [230, 0]
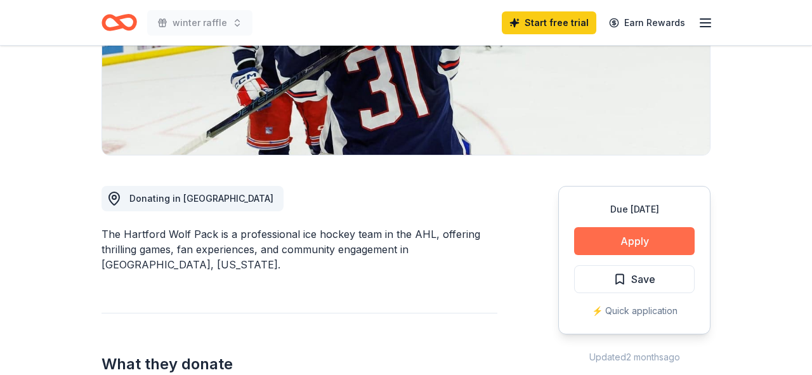
click at [644, 242] on button "Apply" at bounding box center [634, 241] width 121 height 28
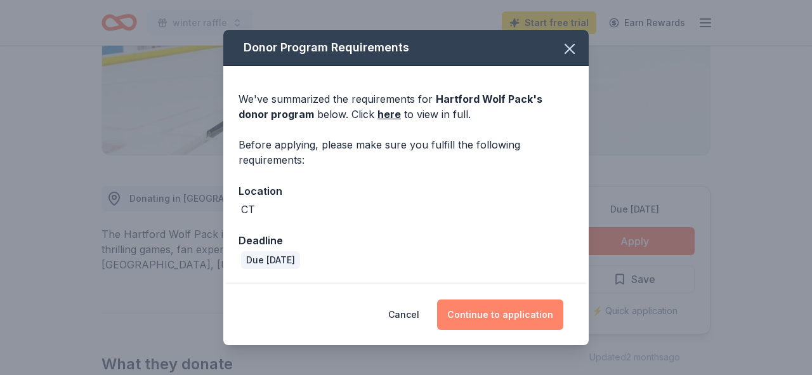
click at [501, 320] on button "Continue to application" at bounding box center [500, 315] width 126 height 30
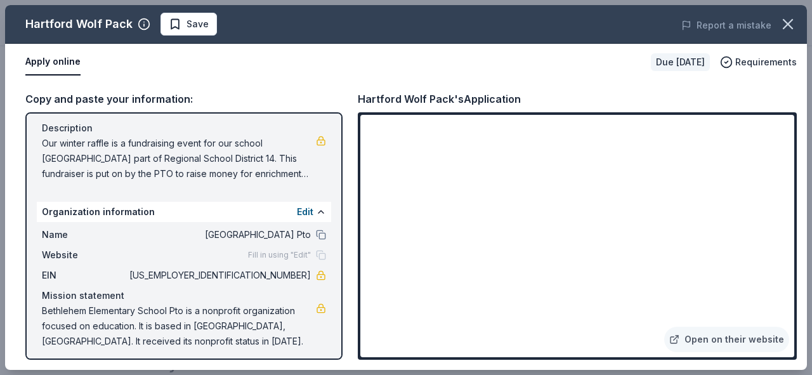
scroll to position [115, 0]
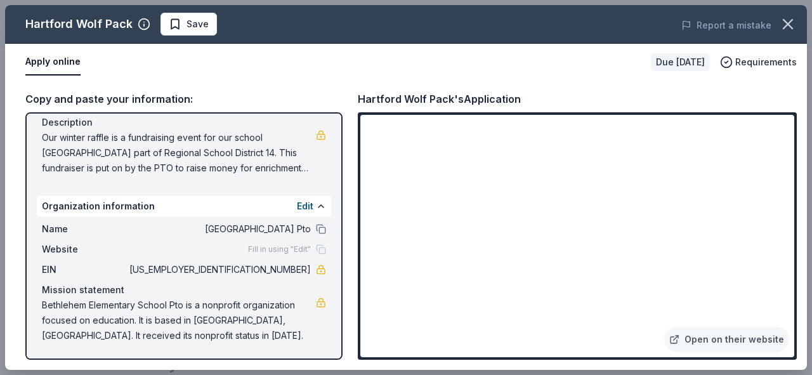
click at [321, 249] on div "Fill in using "Edit"" at bounding box center [287, 249] width 78 height 10
click at [315, 203] on div "Edit" at bounding box center [311, 206] width 29 height 15
click at [324, 207] on button at bounding box center [321, 206] width 10 height 10
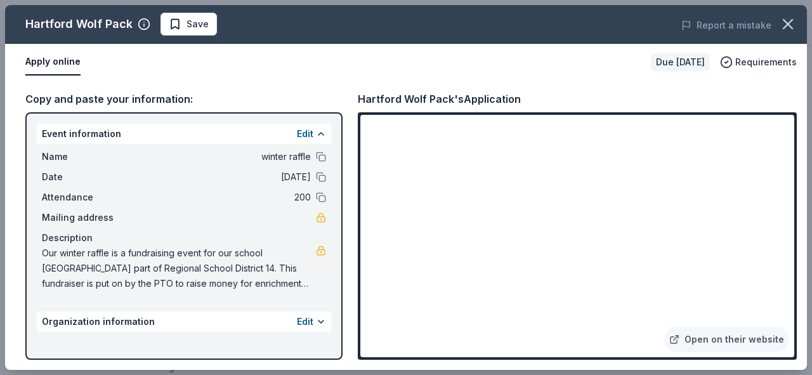
click at [316, 326] on div "Edit" at bounding box center [311, 321] width 29 height 15
click at [324, 319] on button at bounding box center [321, 322] width 10 height 10
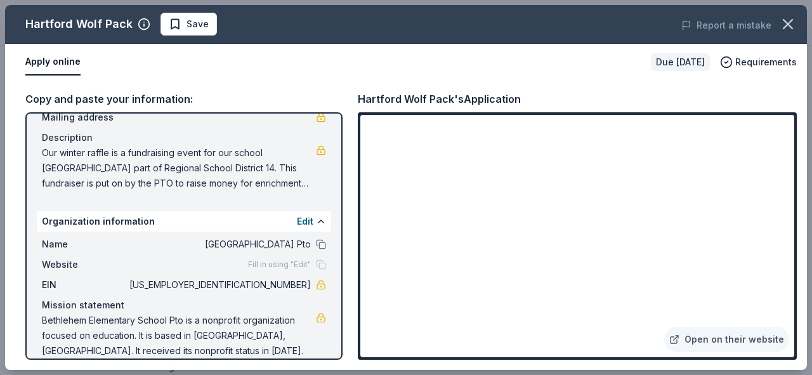
scroll to position [115, 0]
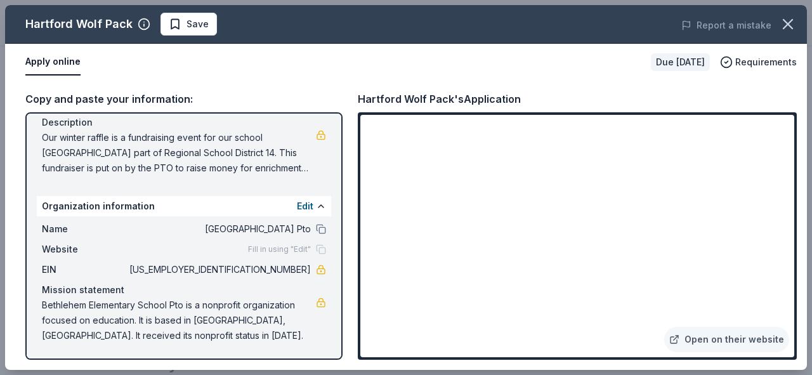
click at [313, 260] on div "Name Bethlehem Elementary School Pto Website Fill in using "Edit" EIN 41-225118…" at bounding box center [184, 282] width 294 height 132
click at [293, 254] on span "Fill in using "Edit"" at bounding box center [279, 249] width 63 height 10
click at [315, 248] on div "Fill in using "Edit"" at bounding box center [287, 249] width 78 height 10
click at [310, 207] on button "Edit" at bounding box center [305, 206] width 16 height 15
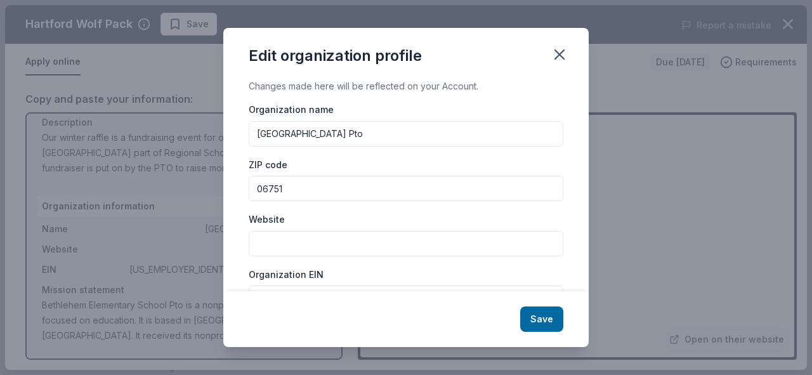
click at [319, 247] on input "Website" at bounding box center [406, 243] width 315 height 25
paste input "https://besct.ptboard.com/"
type input "https://besct.ptboard.com/"
click at [487, 270] on div "Organization EIN 41-2251180" at bounding box center [406, 289] width 315 height 45
click at [546, 326] on button "Save" at bounding box center [541, 318] width 43 height 25
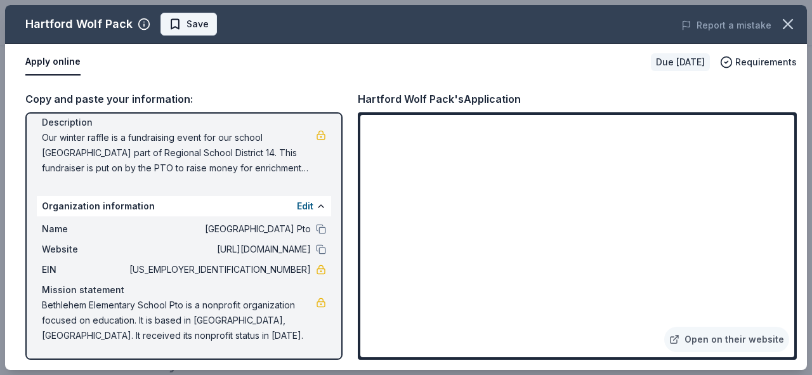
click at [197, 30] on span "Save" at bounding box center [198, 23] width 22 height 15
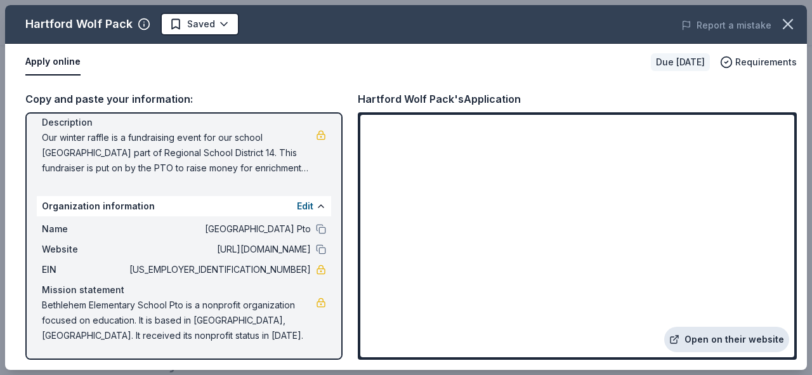
click at [747, 339] on link "Open on their website" at bounding box center [726, 339] width 125 height 25
click at [56, 67] on button "Apply online" at bounding box center [52, 62] width 55 height 27
click at [71, 61] on button "Apply online" at bounding box center [52, 62] width 55 height 27
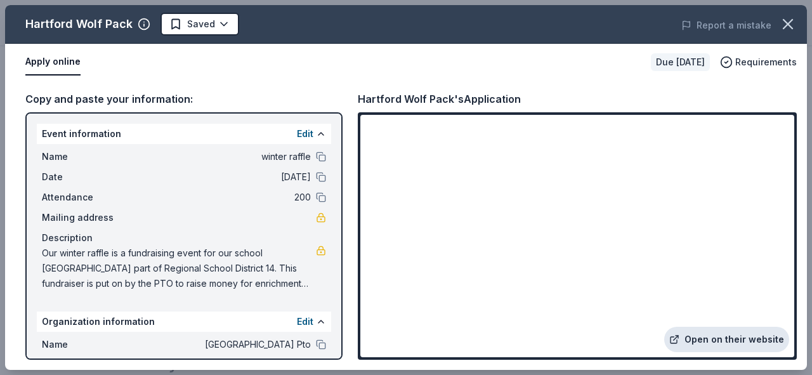
click at [735, 345] on link "Open on their website" at bounding box center [726, 339] width 125 height 25
click at [793, 22] on icon "button" at bounding box center [788, 24] width 18 height 18
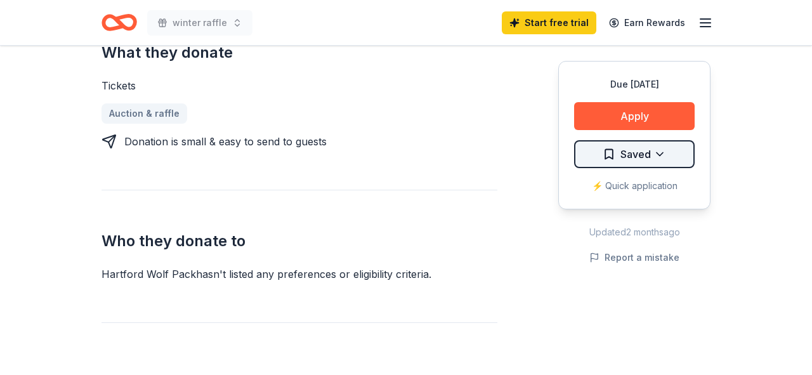
scroll to position [541, 0]
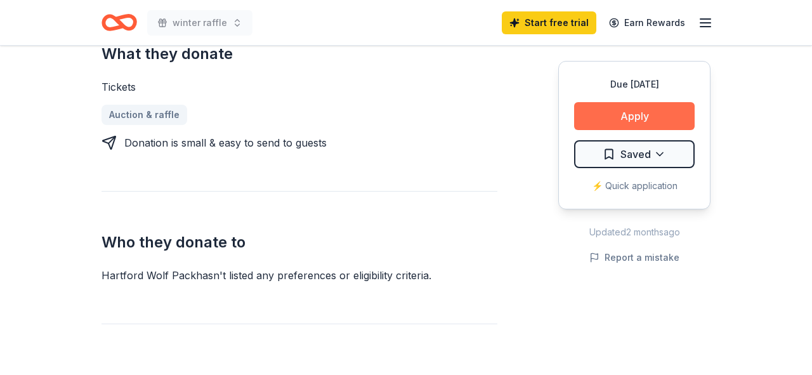
click at [639, 119] on button "Apply" at bounding box center [634, 116] width 121 height 28
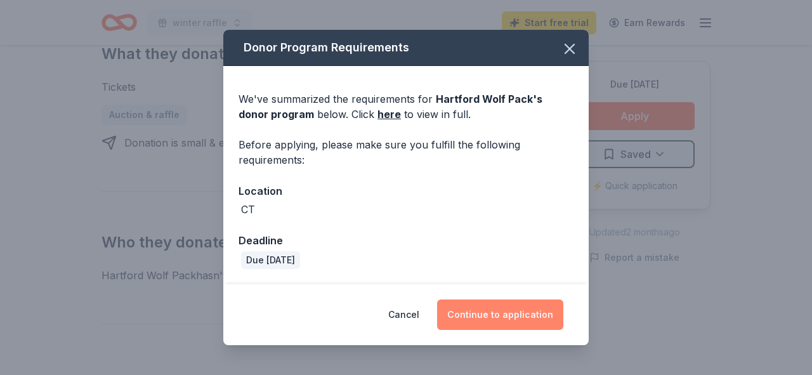
click at [517, 314] on button "Continue to application" at bounding box center [500, 315] width 126 height 30
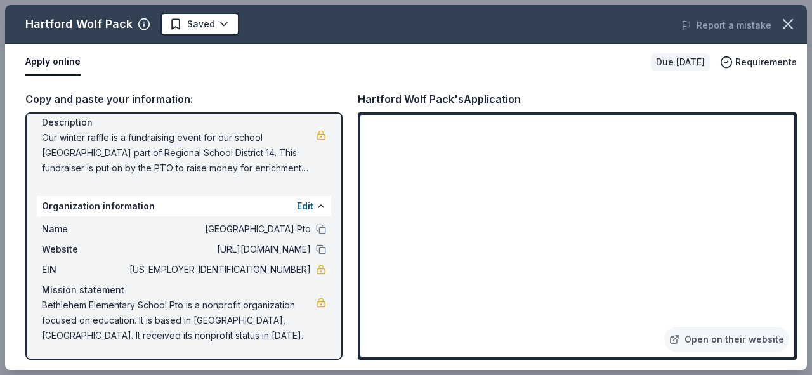
scroll to position [0, 0]
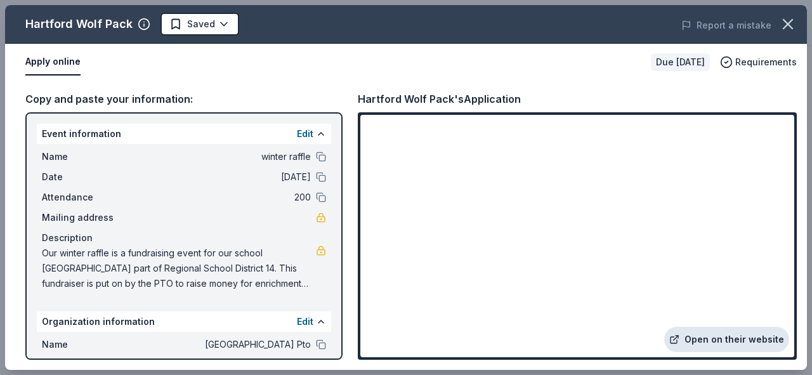
click at [737, 339] on link "Open on their website" at bounding box center [726, 339] width 125 height 25
click at [58, 66] on button "Apply online" at bounding box center [52, 62] width 55 height 27
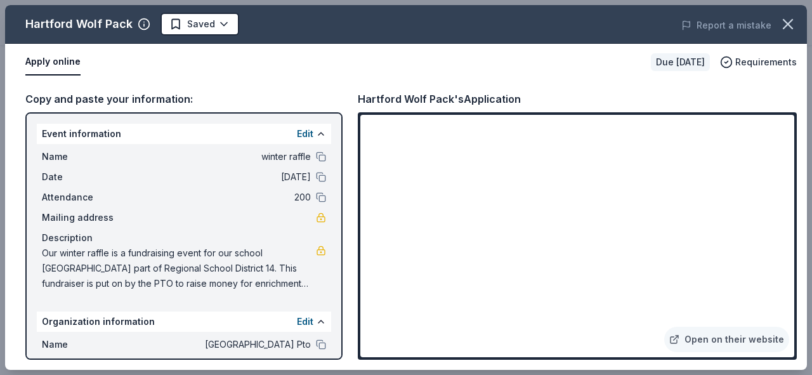
click at [58, 65] on button "Apply online" at bounding box center [52, 62] width 55 height 27
click at [782, 25] on icon "button" at bounding box center [788, 24] width 18 height 18
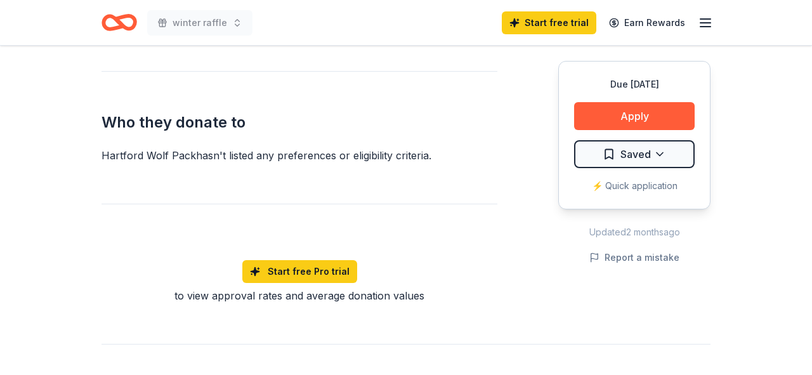
scroll to position [652, 0]
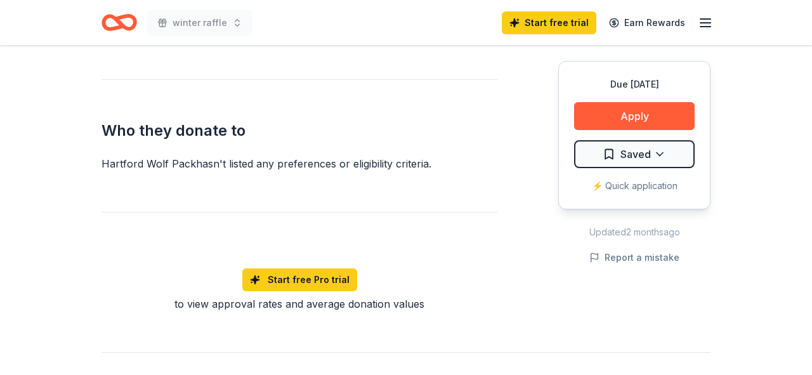
click at [652, 184] on div "⚡️ Quick application" at bounding box center [634, 185] width 121 height 15
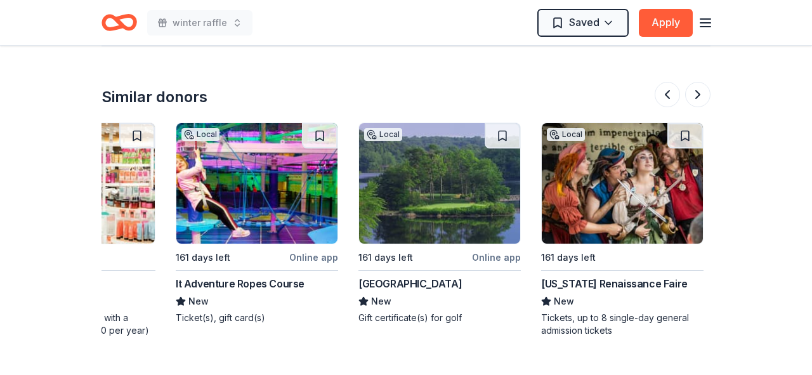
scroll to position [0, 112]
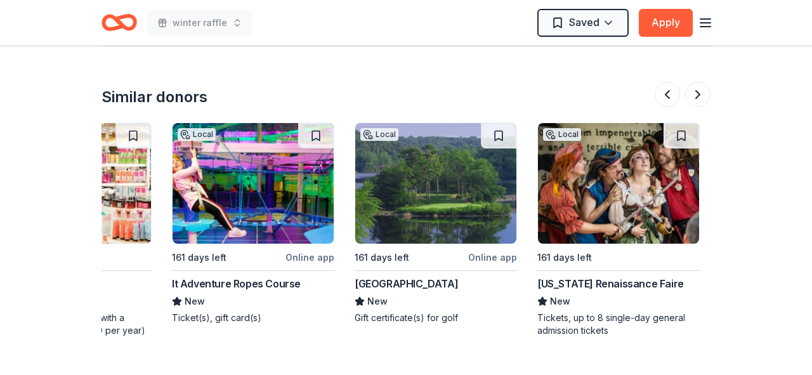
click at [395, 286] on div "Lake of Isles" at bounding box center [406, 283] width 103 height 15
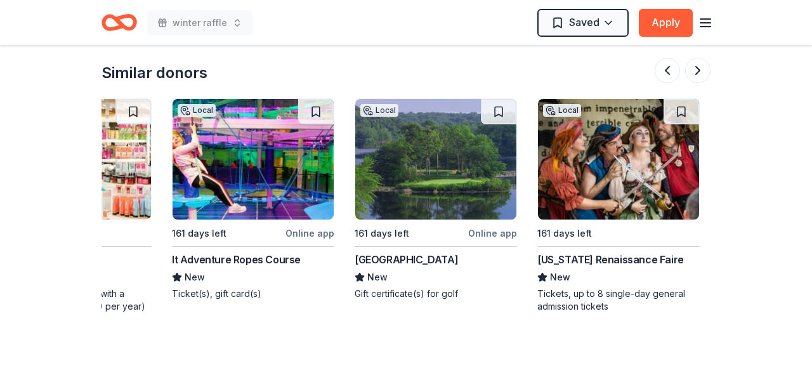
scroll to position [1149, 0]
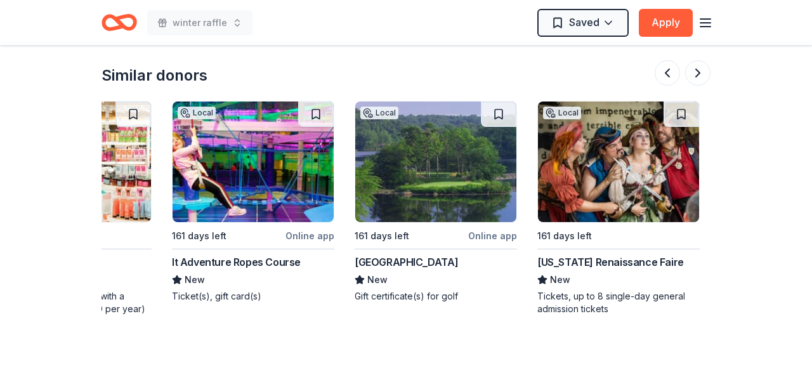
click at [605, 213] on img at bounding box center [618, 162] width 161 height 121
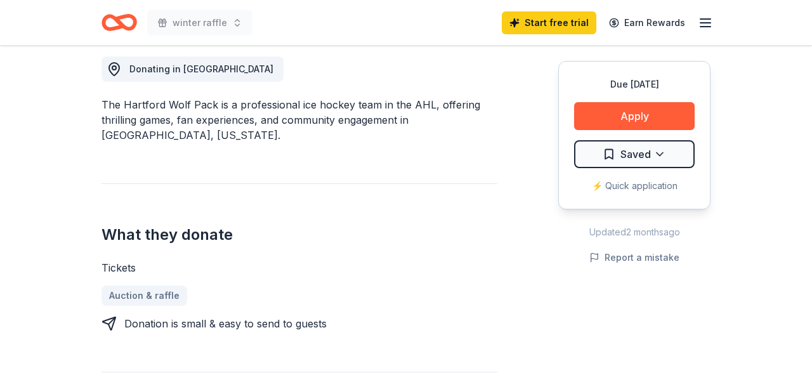
scroll to position [0, 0]
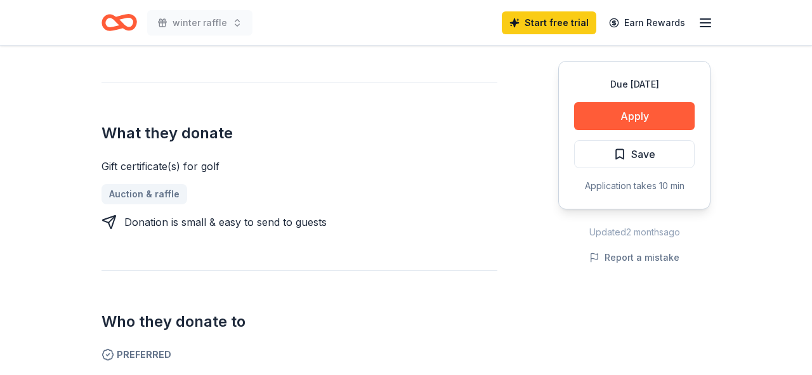
scroll to position [408, 0]
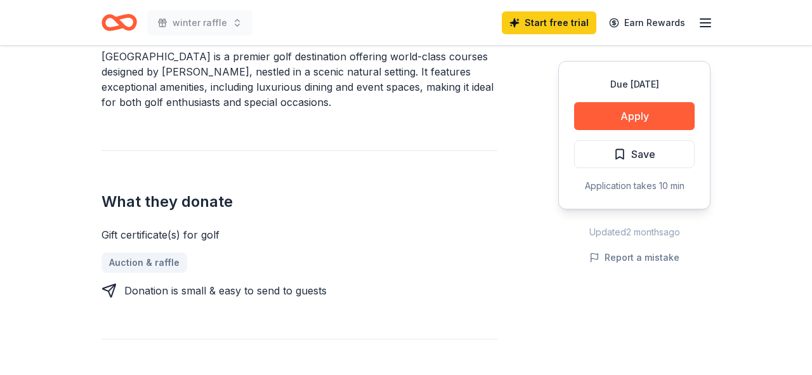
click at [647, 116] on button "Apply" at bounding box center [634, 116] width 121 height 28
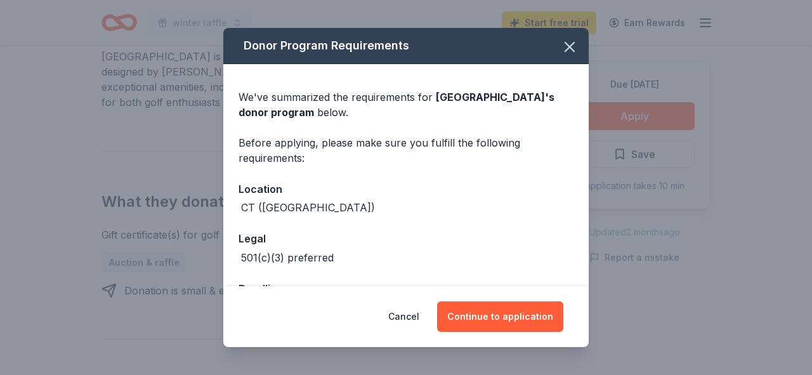
click at [517, 321] on button "Continue to application" at bounding box center [500, 316] width 126 height 30
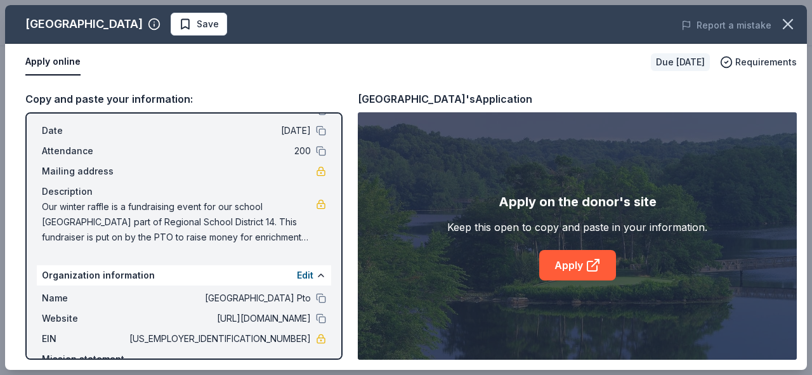
scroll to position [115, 0]
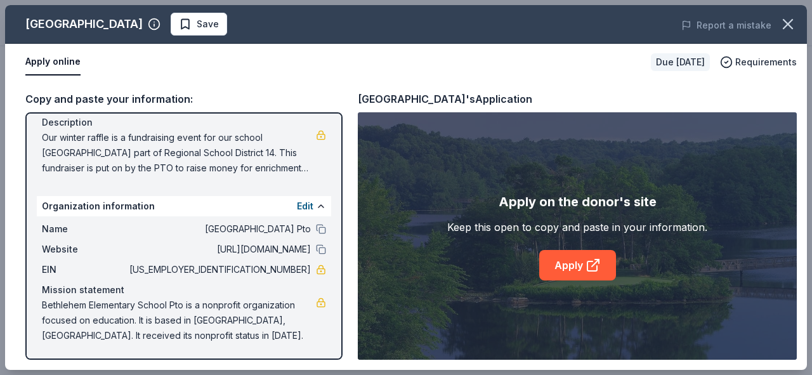
click at [579, 257] on link "Apply" at bounding box center [577, 265] width 77 height 30
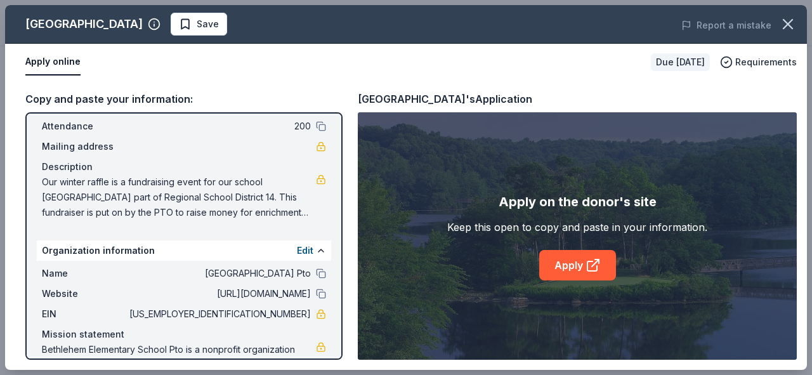
scroll to position [65, 0]
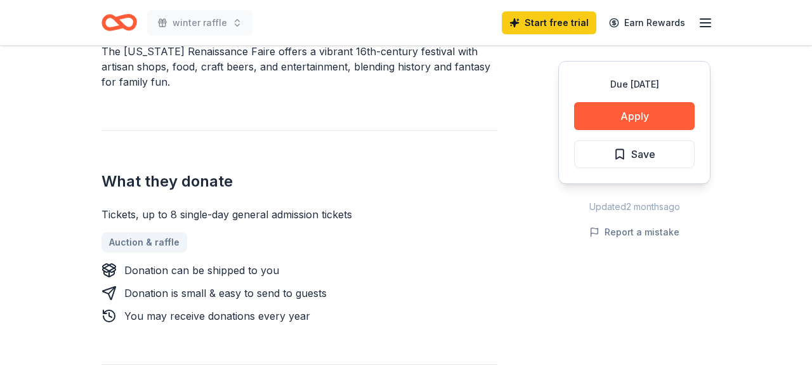
scroll to position [400, 0]
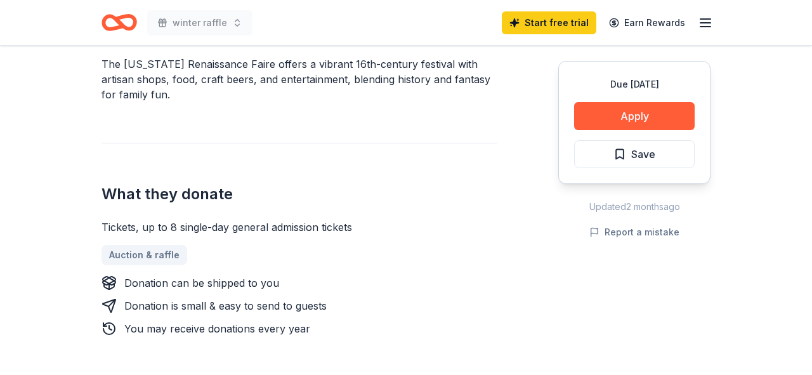
click at [650, 114] on button "Apply" at bounding box center [634, 116] width 121 height 28
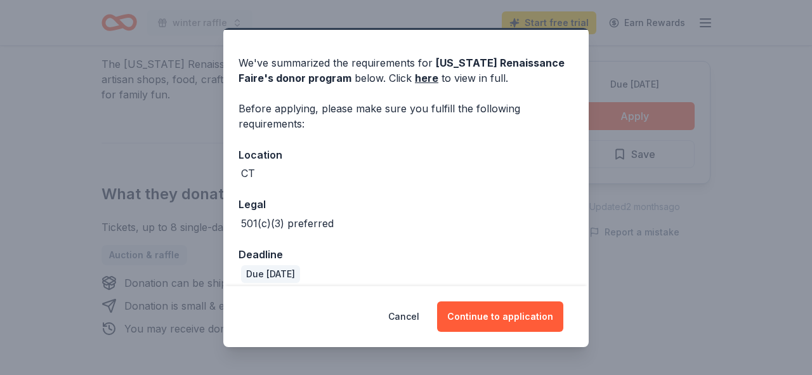
scroll to position [0, 0]
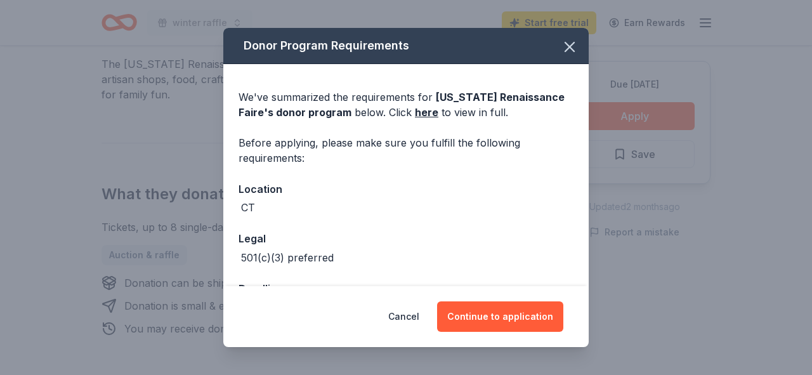
click at [513, 313] on button "Continue to application" at bounding box center [500, 316] width 126 height 30
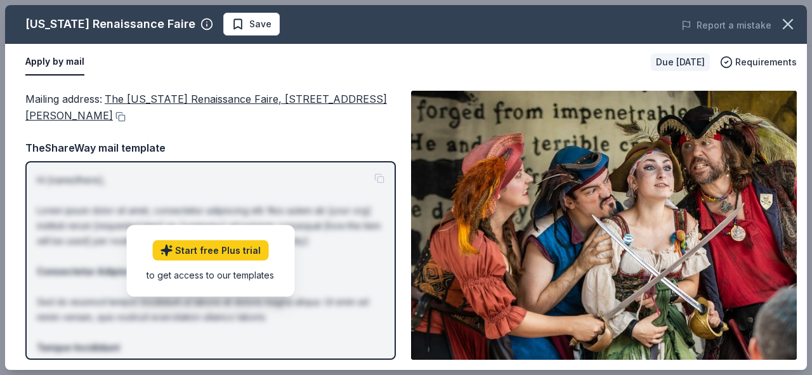
click at [335, 140] on div "TheShareWay mail template" at bounding box center [210, 148] width 371 height 16
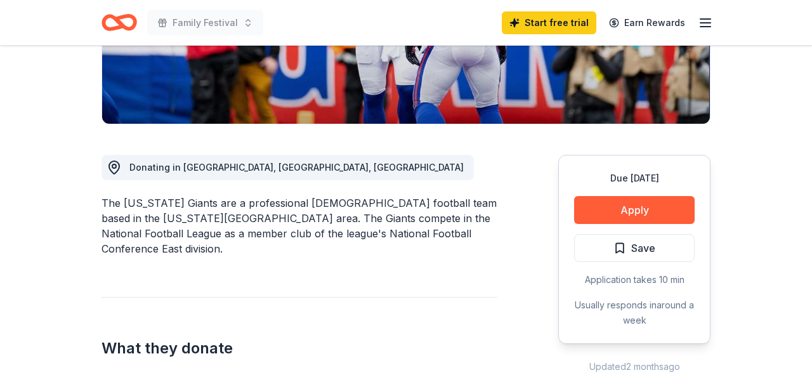
scroll to position [263, 0]
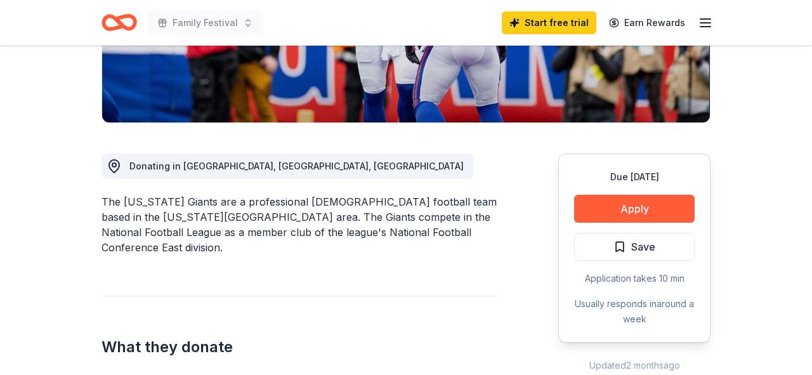
click at [629, 207] on button "Apply" at bounding box center [634, 209] width 121 height 28
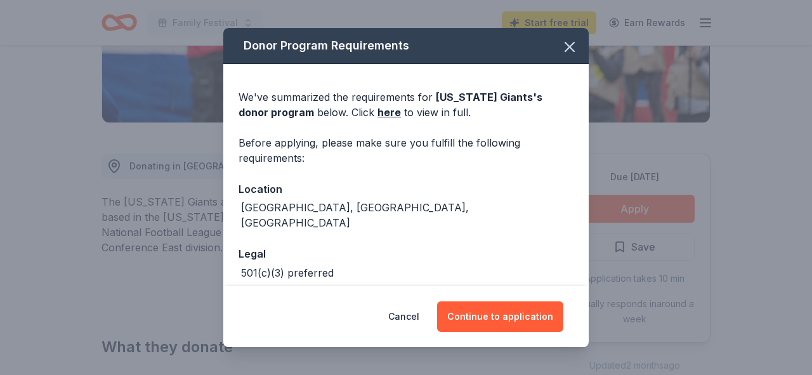
click at [514, 321] on button "Continue to application" at bounding box center [500, 316] width 126 height 30
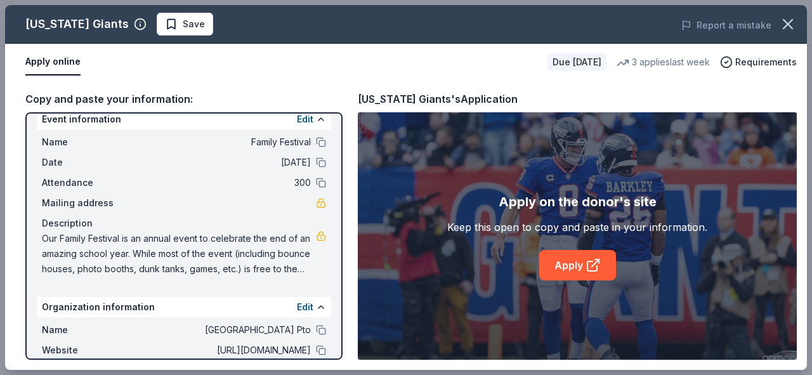
scroll to position [115, 0]
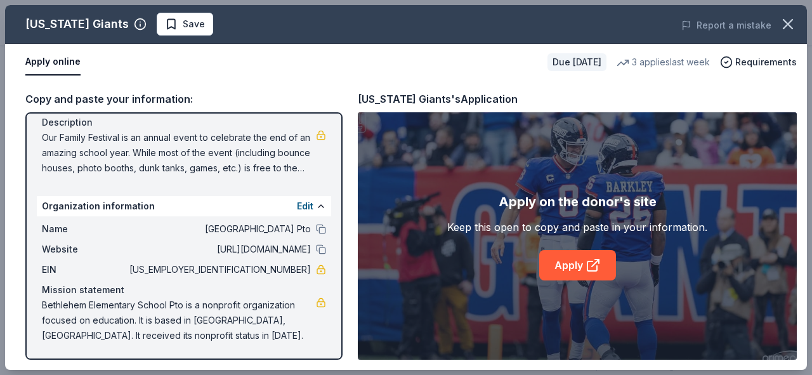
click at [567, 278] on link "Apply" at bounding box center [577, 265] width 77 height 30
click at [42, 137] on span "Our Family Festival is an annual event to celebrate the end of an amazing schoo…" at bounding box center [179, 153] width 274 height 46
drag, startPoint x: 42, startPoint y: 137, endPoint x: 272, endPoint y: 154, distance: 230.3
click at [255, 154] on span "Our Family Festival is an annual event to celebrate the end of an amazing schoo…" at bounding box center [179, 153] width 274 height 46
click at [240, 148] on span "Our Family Festival is an annual event to celebrate the end of an amazing schoo…" at bounding box center [179, 153] width 274 height 46
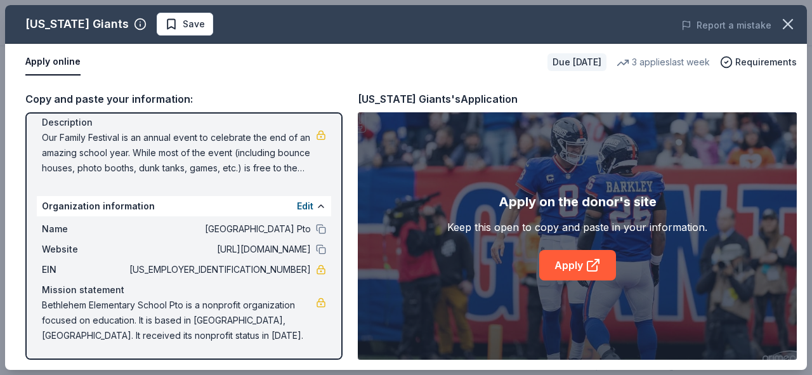
click at [240, 148] on span "Our Family Festival is an annual event to celebrate the end of an amazing schoo…" at bounding box center [179, 153] width 274 height 46
click at [197, 162] on span "Our Family Festival is an annual event to celebrate the end of an amazing schoo…" at bounding box center [179, 153] width 274 height 46
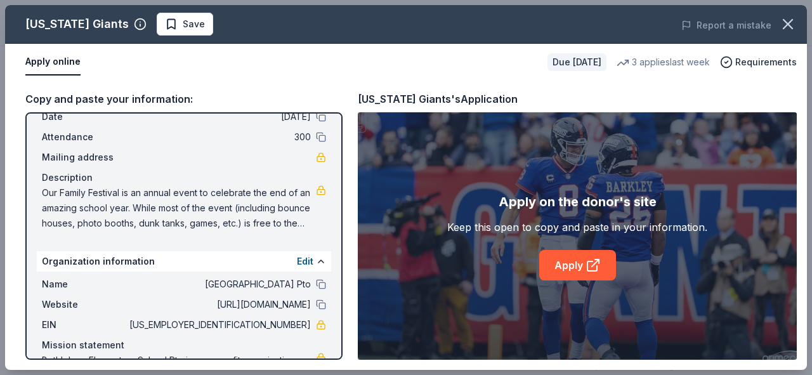
scroll to position [62, 0]
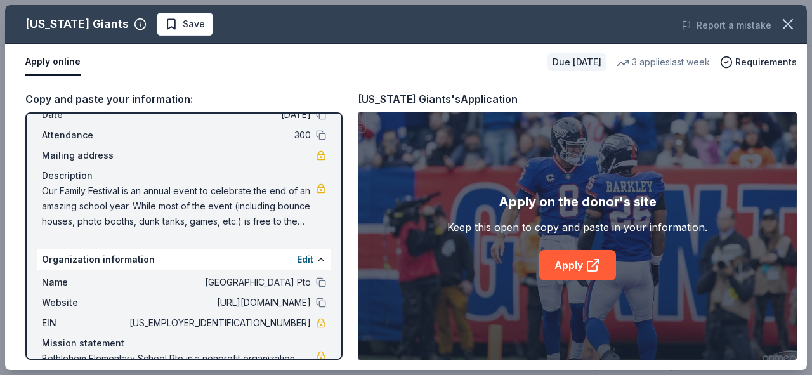
drag, startPoint x: 48, startPoint y: 192, endPoint x: 201, endPoint y: 209, distance: 153.8
click at [179, 207] on span "Our Family Festival is an annual event to celebrate the end of an amazing schoo…" at bounding box center [179, 206] width 274 height 46
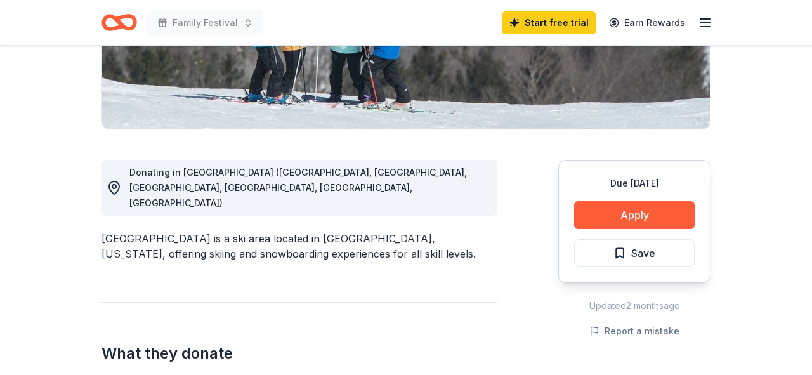
scroll to position [263, 0]
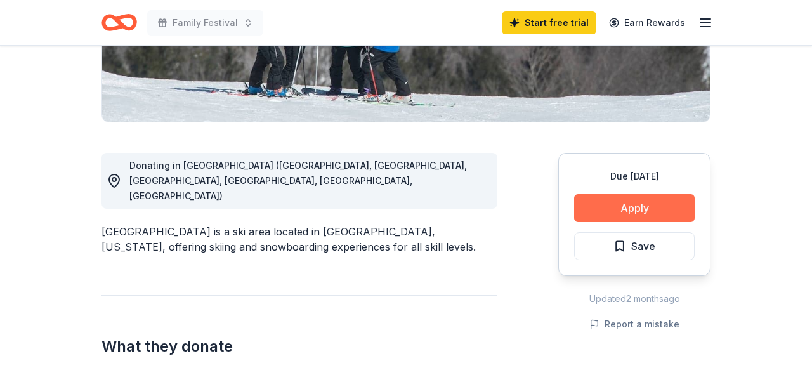
click at [638, 211] on button "Apply" at bounding box center [634, 208] width 121 height 28
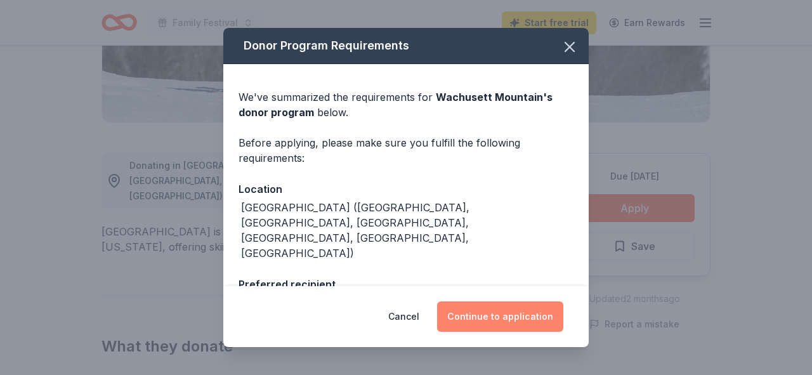
click at [520, 322] on button "Continue to application" at bounding box center [500, 316] width 126 height 30
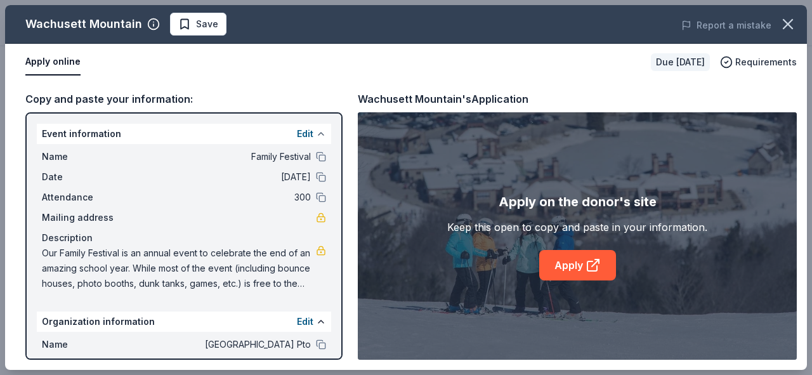
click at [317, 138] on button at bounding box center [321, 134] width 10 height 10
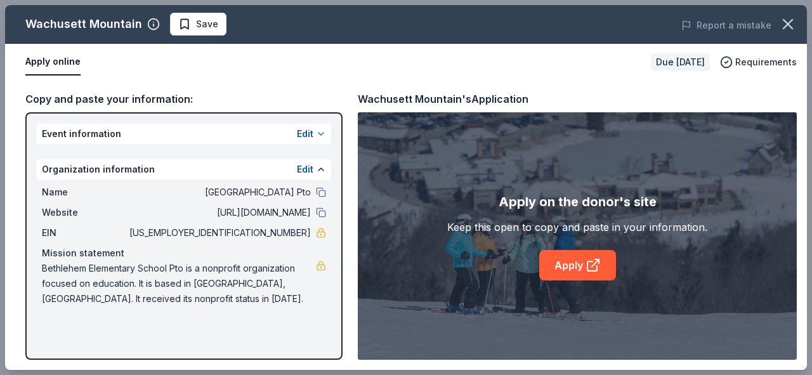
click at [320, 136] on button at bounding box center [321, 134] width 10 height 10
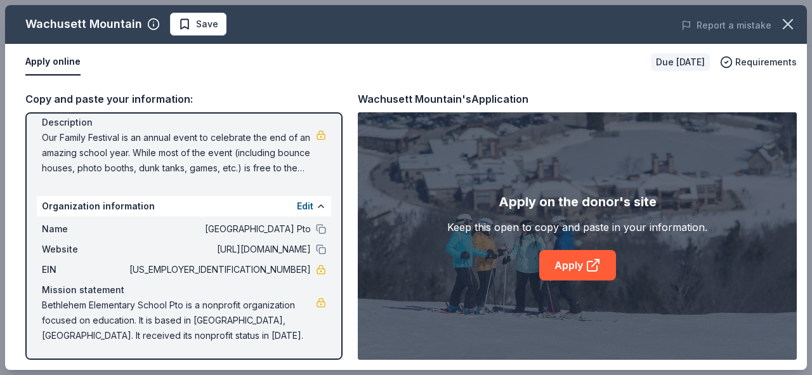
scroll to position [0, 0]
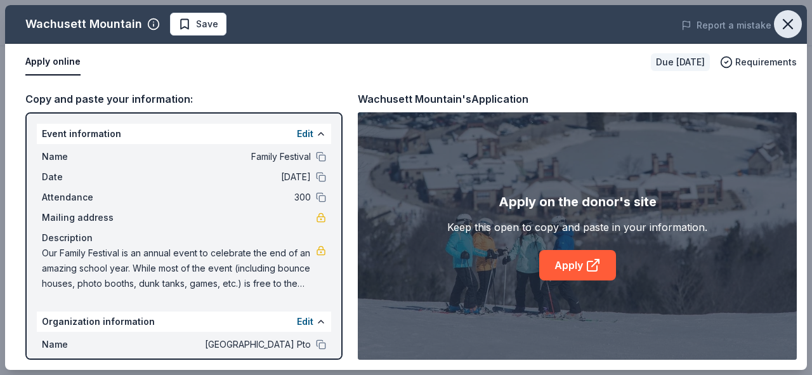
click at [787, 28] on icon "button" at bounding box center [788, 24] width 18 height 18
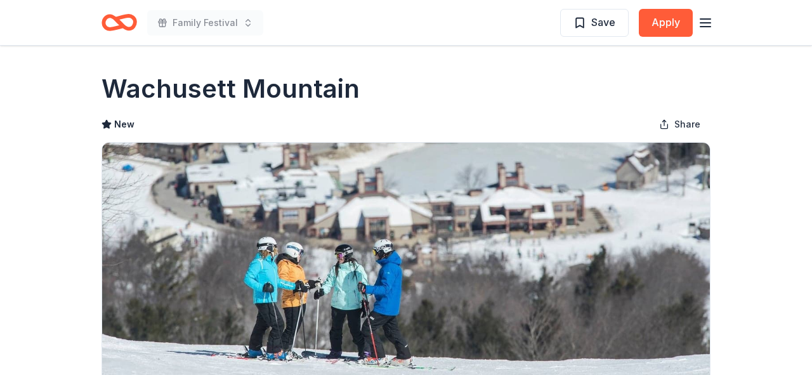
click at [214, 20] on span "Family Festival" at bounding box center [205, 22] width 65 height 15
click at [207, 22] on span "Family Festival" at bounding box center [205, 22] width 65 height 15
click at [116, 18] on icon "Home" at bounding box center [125, 22] width 20 height 13
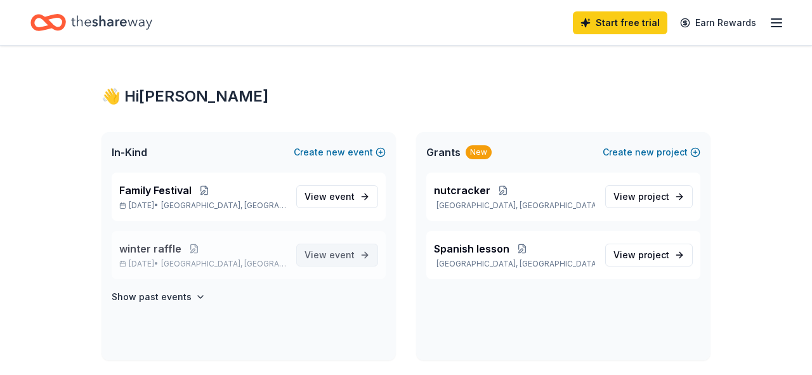
click at [324, 259] on span "View event" at bounding box center [330, 254] width 50 height 15
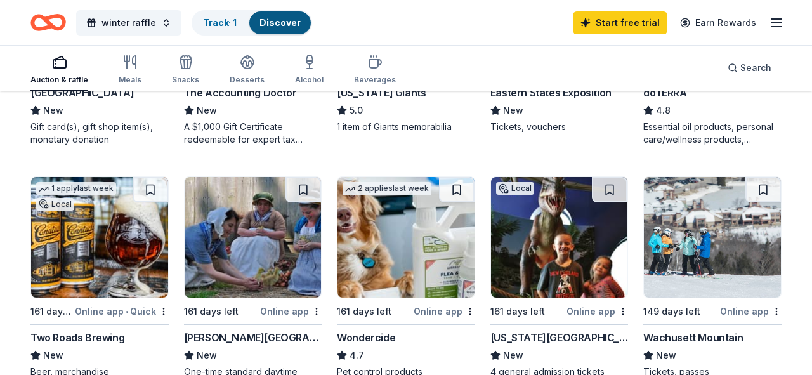
scroll to position [832, 0]
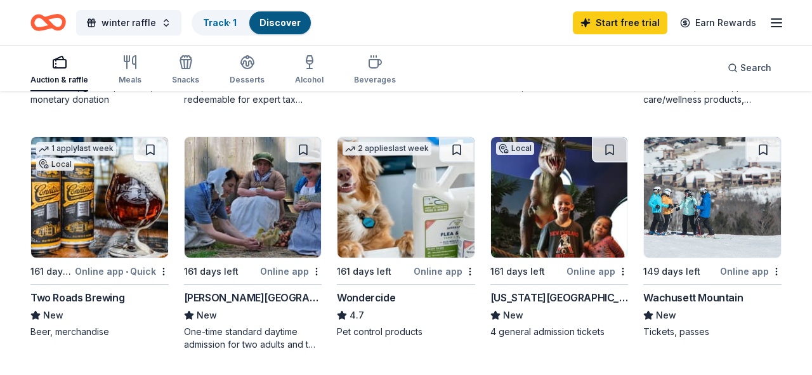
click at [718, 217] on img at bounding box center [712, 197] width 137 height 121
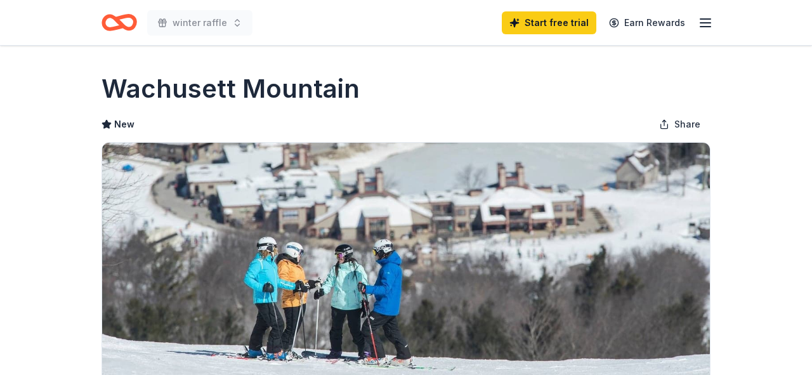
scroll to position [385, 0]
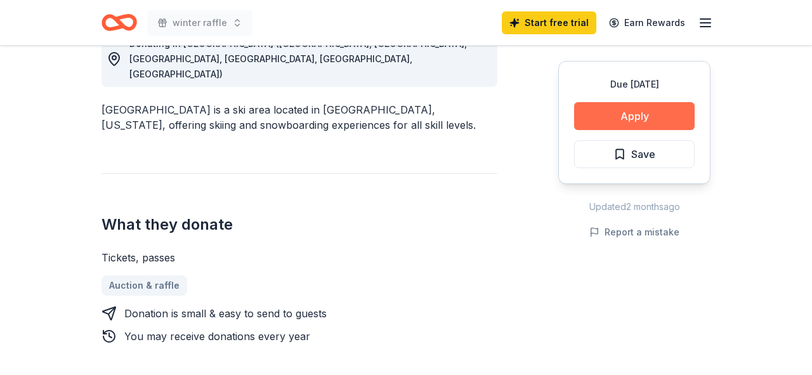
click at [651, 117] on button "Apply" at bounding box center [634, 116] width 121 height 28
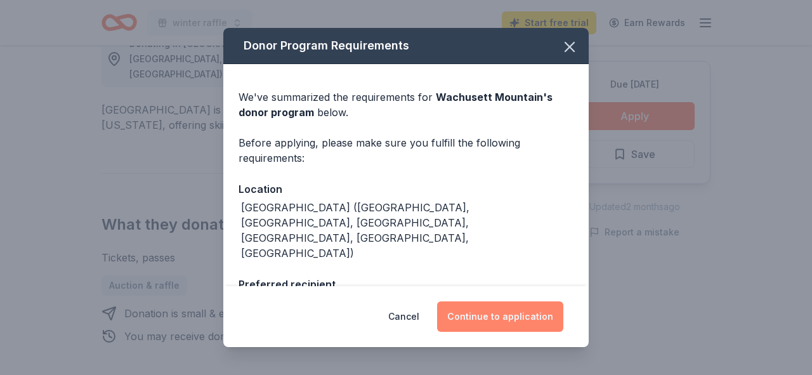
click at [502, 319] on button "Continue to application" at bounding box center [500, 316] width 126 height 30
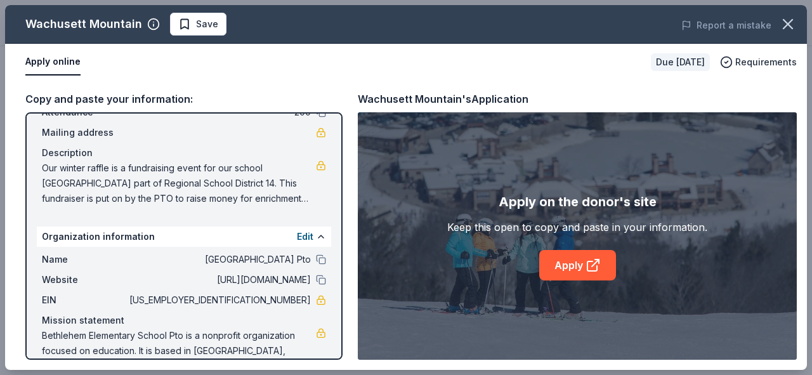
scroll to position [115, 0]
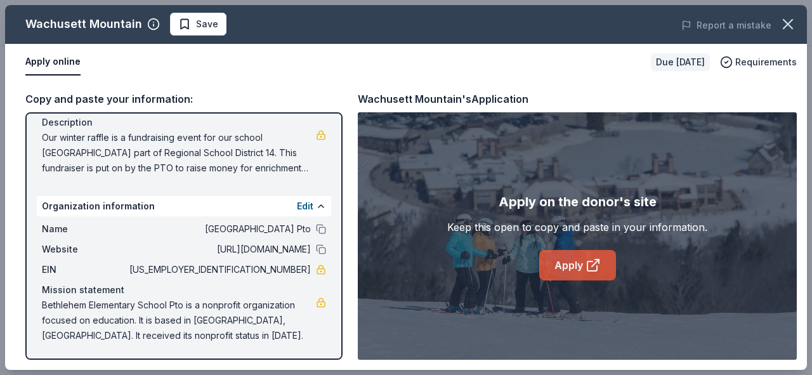
click at [558, 263] on link "Apply" at bounding box center [577, 265] width 77 height 30
